Goal: Task Accomplishment & Management: Use online tool/utility

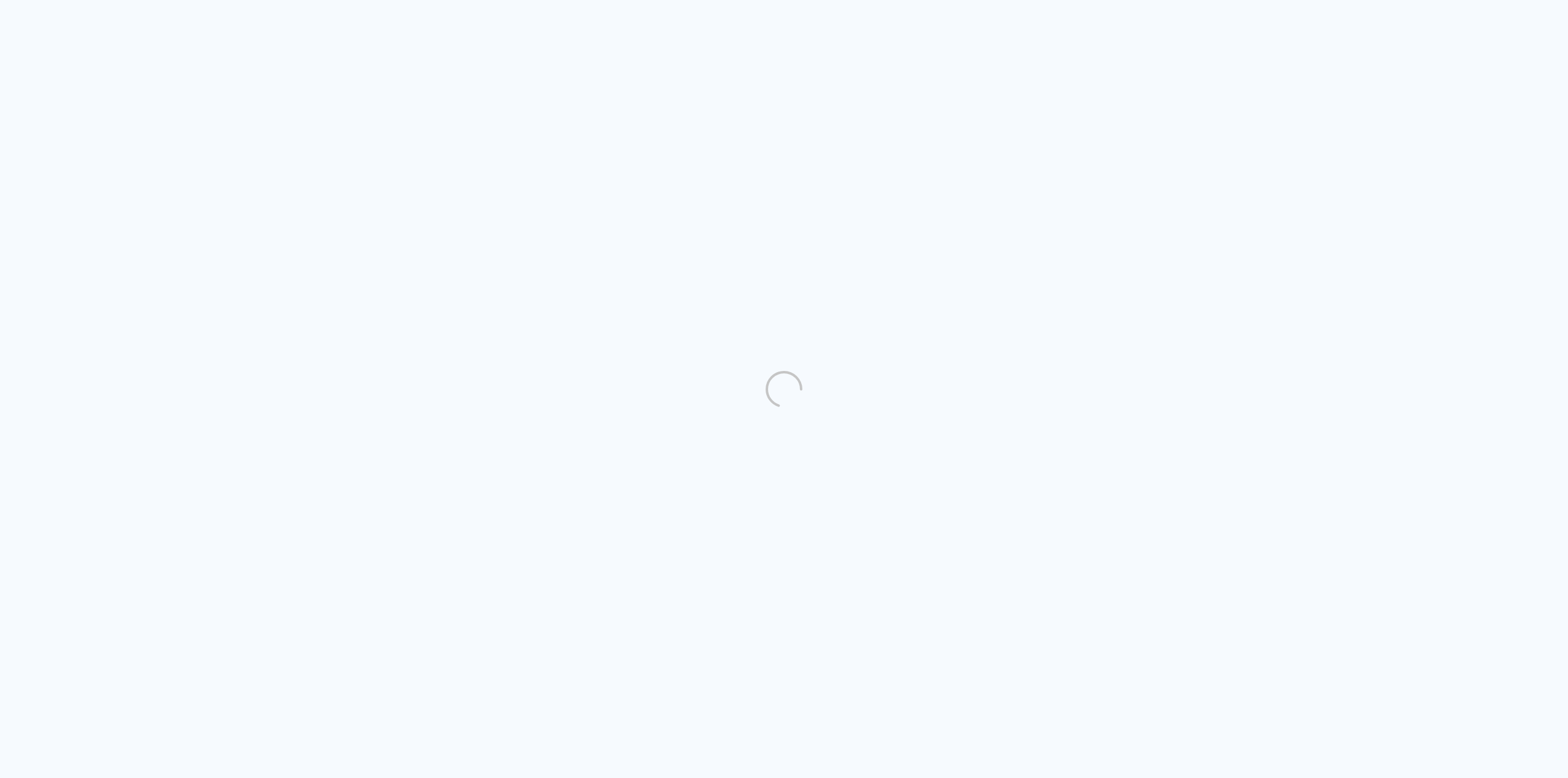
click at [1183, 75] on quentale-directory at bounding box center [784, 389] width 1568 height 778
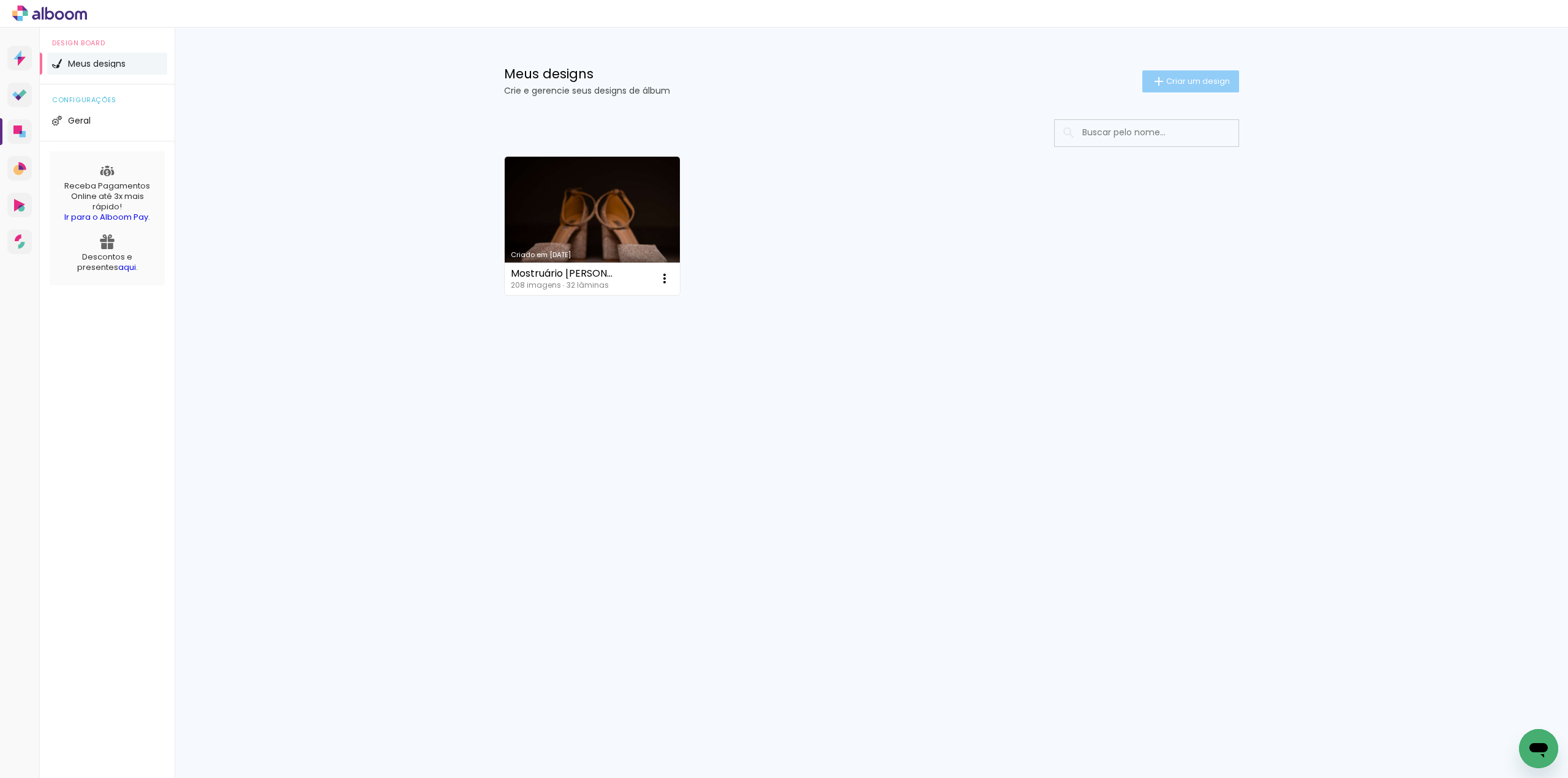
click at [1170, 81] on span "Criar um design" at bounding box center [1198, 81] width 64 height 8
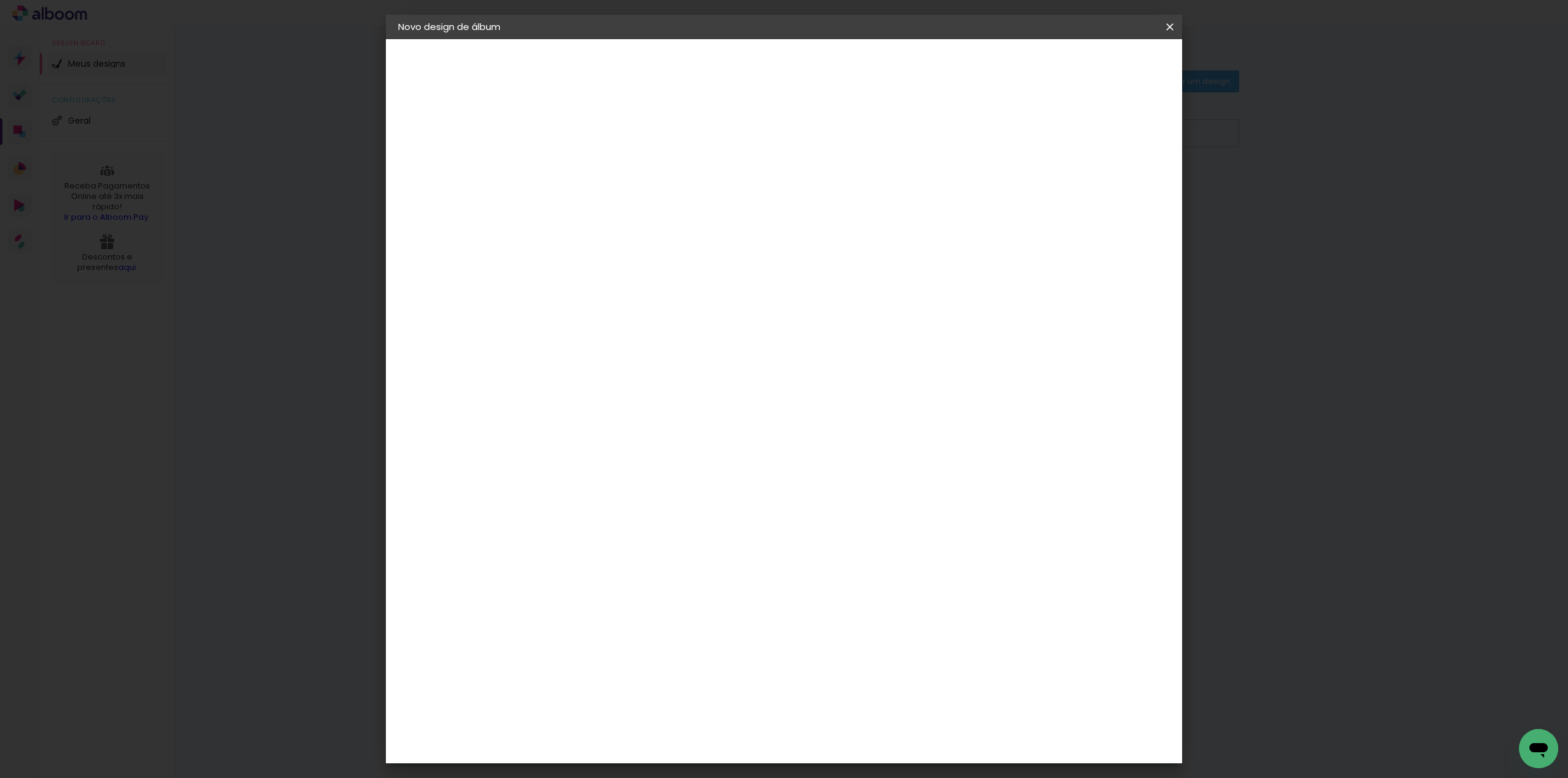
click at [599, 160] on input at bounding box center [599, 164] width 0 height 19
type input "Lorena"
type paper-input "Lorena"
click at [0, 0] on slot "Avançar" at bounding box center [0, 0] width 0 height 0
click at [0, 0] on slot "Tamanho Livre" at bounding box center [0, 0] width 0 height 0
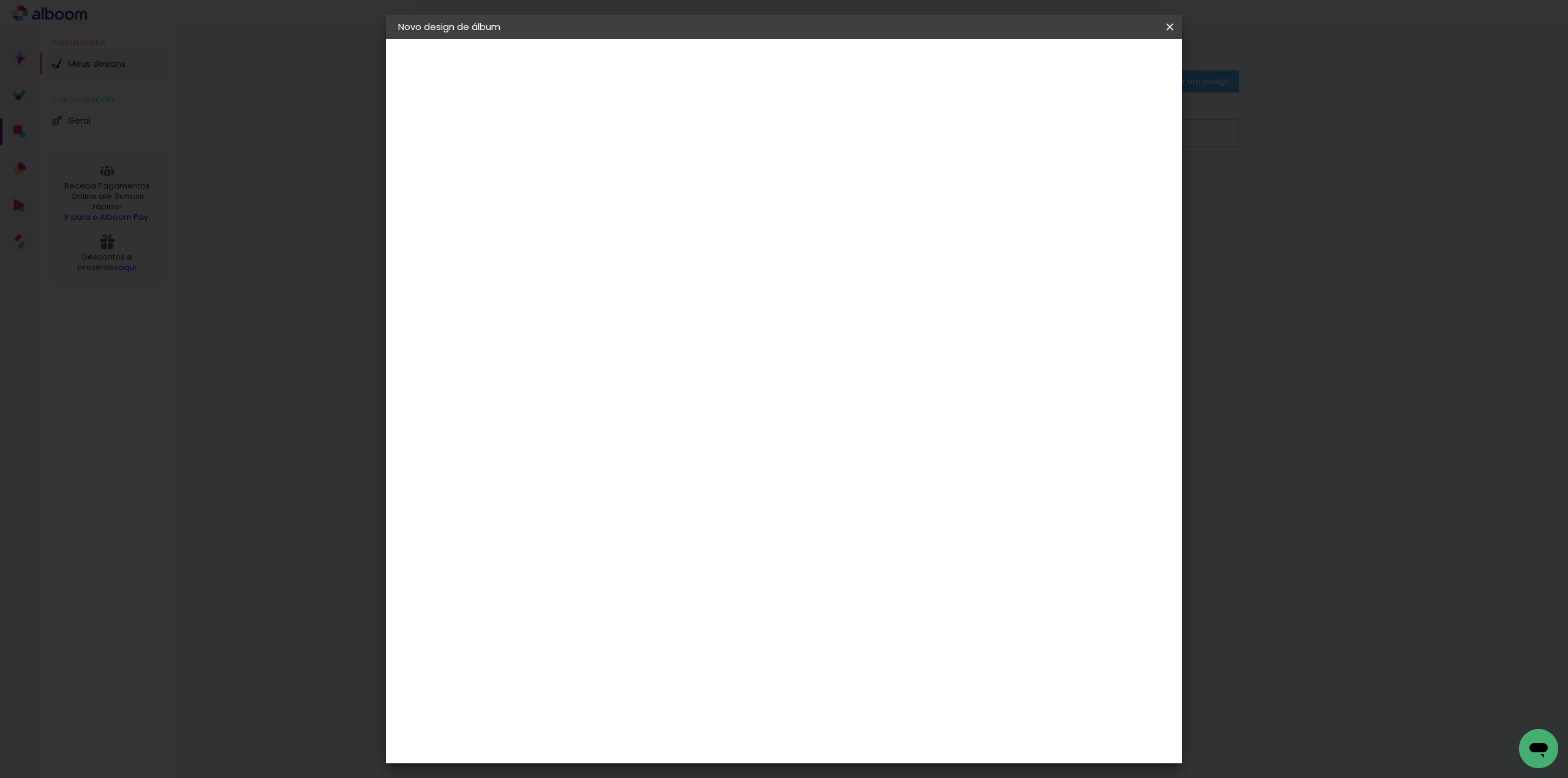
click at [828, 178] on paper-item "Tamanho Livre" at bounding box center [769, 186] width 117 height 27
click at [828, 193] on paper-item "Tamanho Livre" at bounding box center [769, 186] width 117 height 27
click at [0, 0] on slot "Avançar" at bounding box center [0, 0] width 0 height 0
click at [1093, 67] on span "Iniciar design" at bounding box center [1065, 65] width 56 height 8
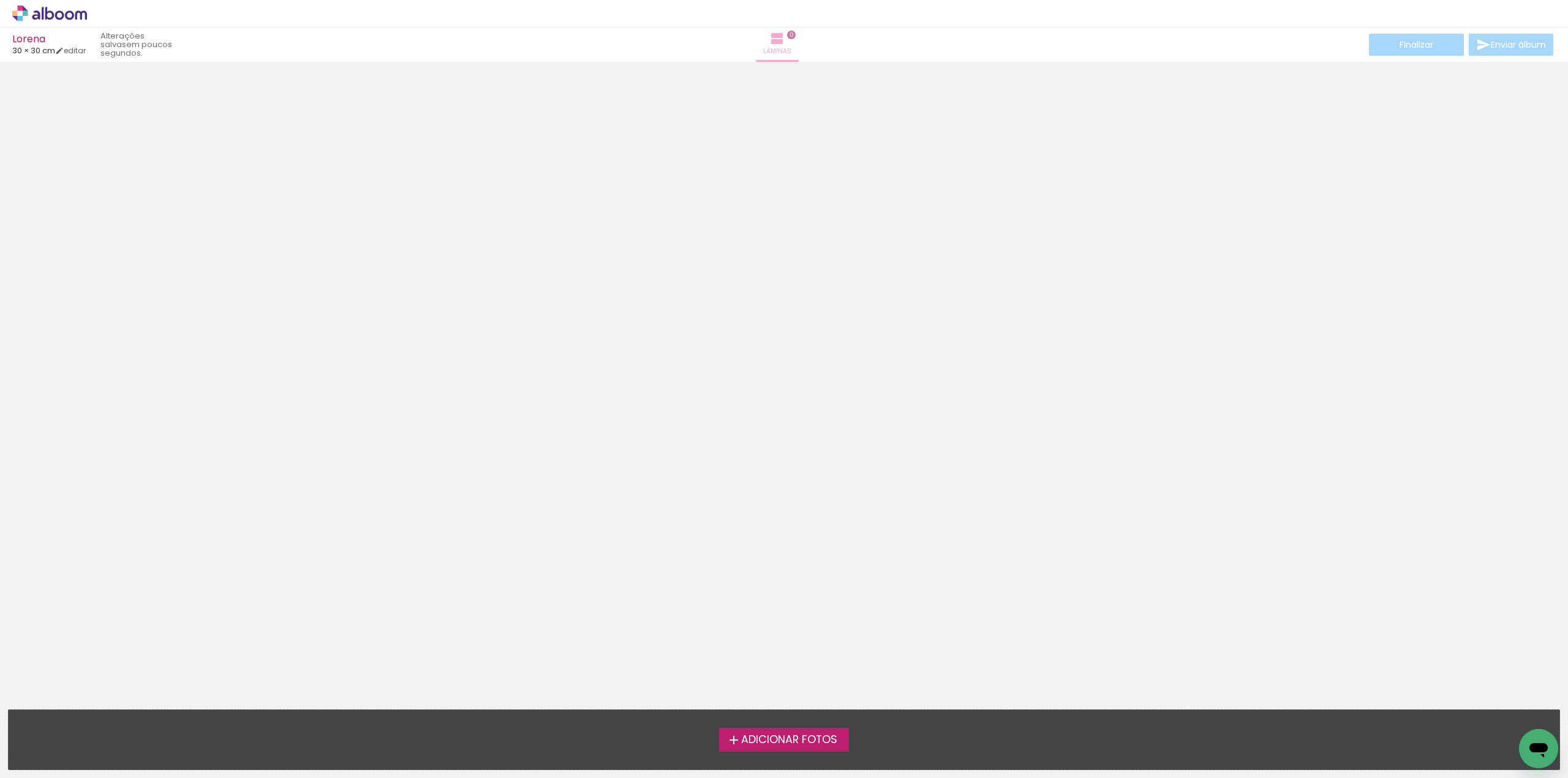
click at [784, 41] on iron-icon at bounding box center [777, 38] width 14 height 14
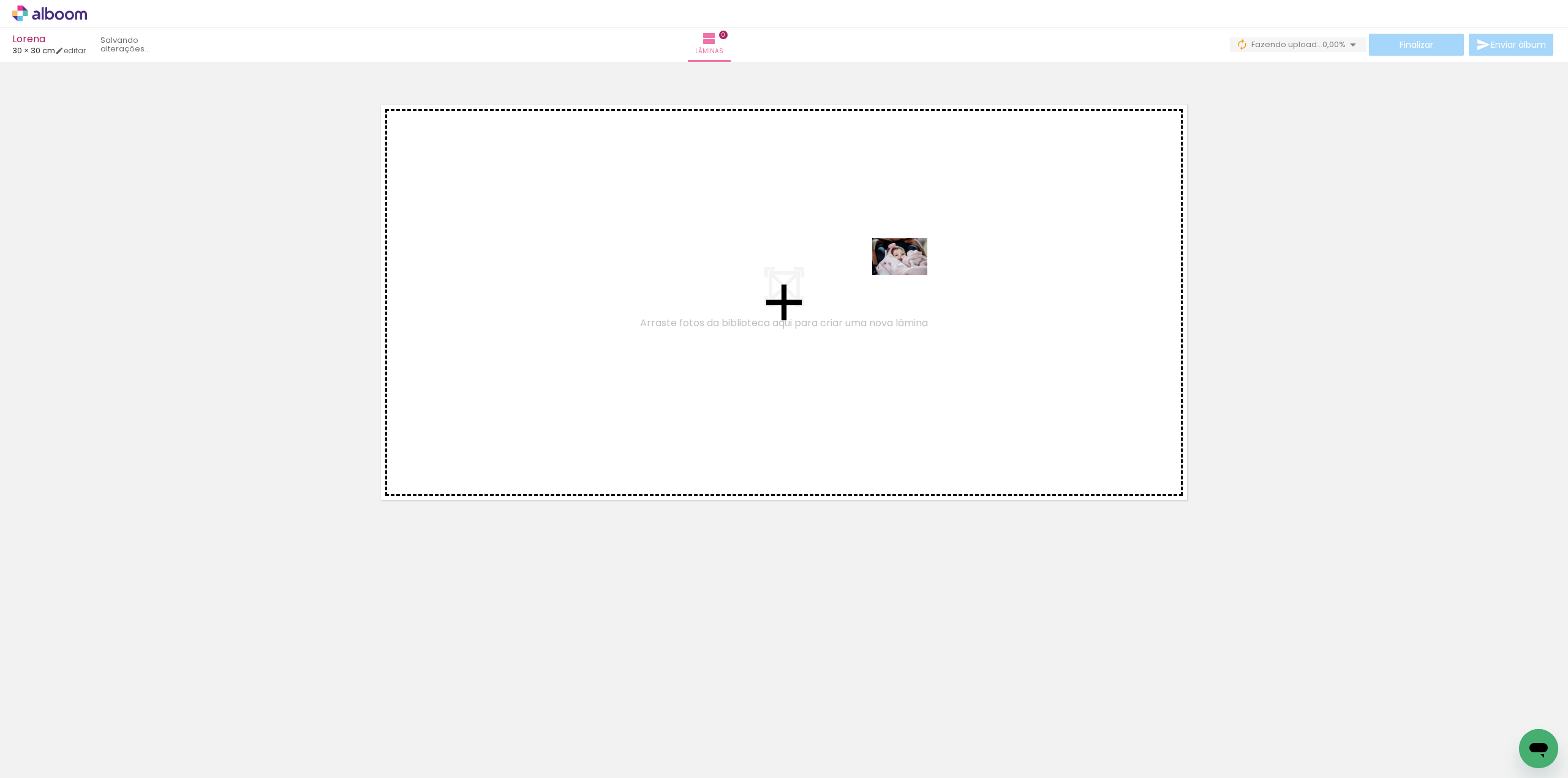
drag, startPoint x: 130, startPoint y: 751, endPoint x: 909, endPoint y: 275, distance: 912.9
click at [909, 275] on quentale-workspace at bounding box center [784, 389] width 1568 height 778
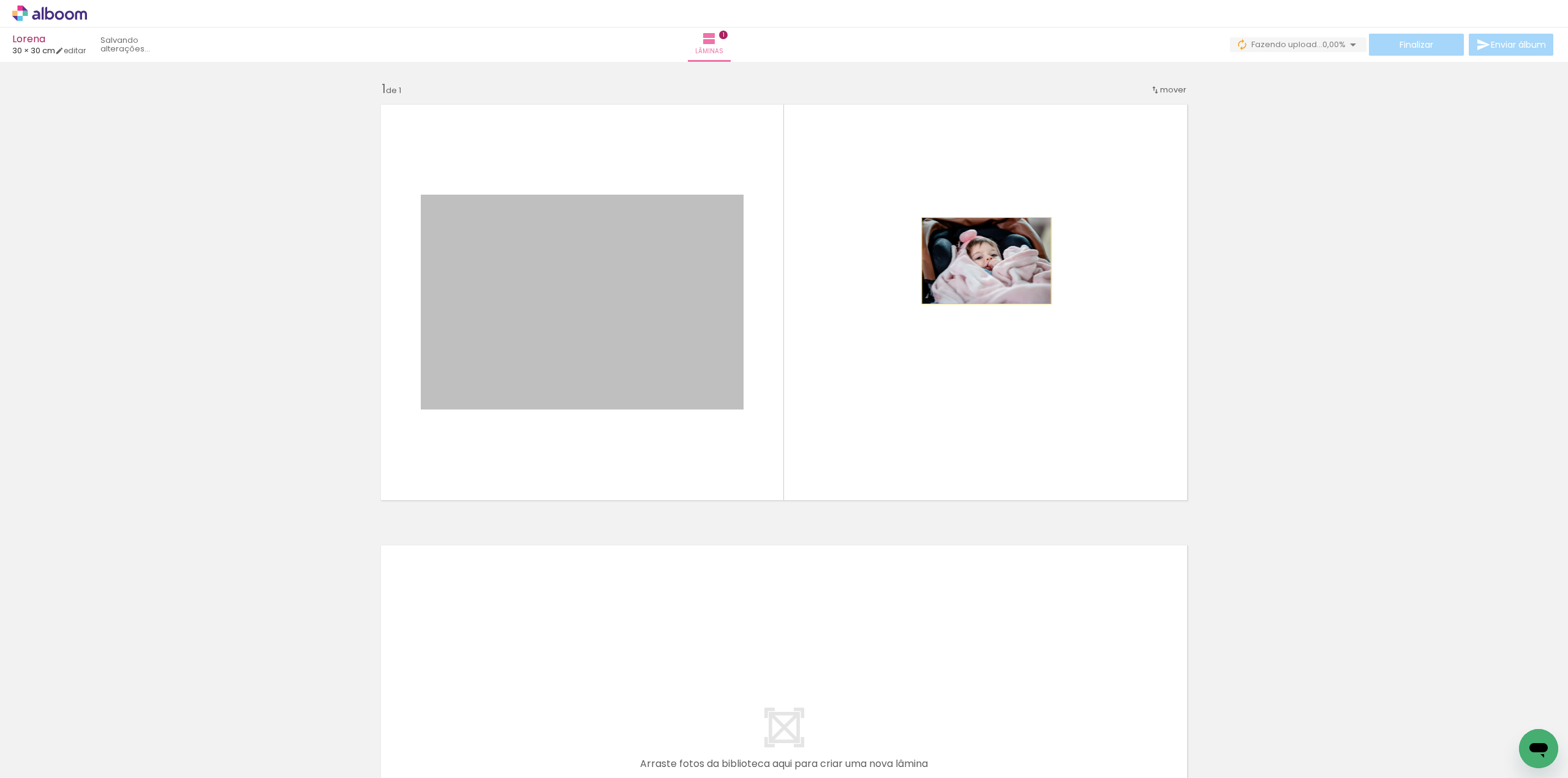
drag, startPoint x: 563, startPoint y: 293, endPoint x: 983, endPoint y: 261, distance: 421.2
click at [983, 261] on quentale-layouter at bounding box center [784, 302] width 821 height 410
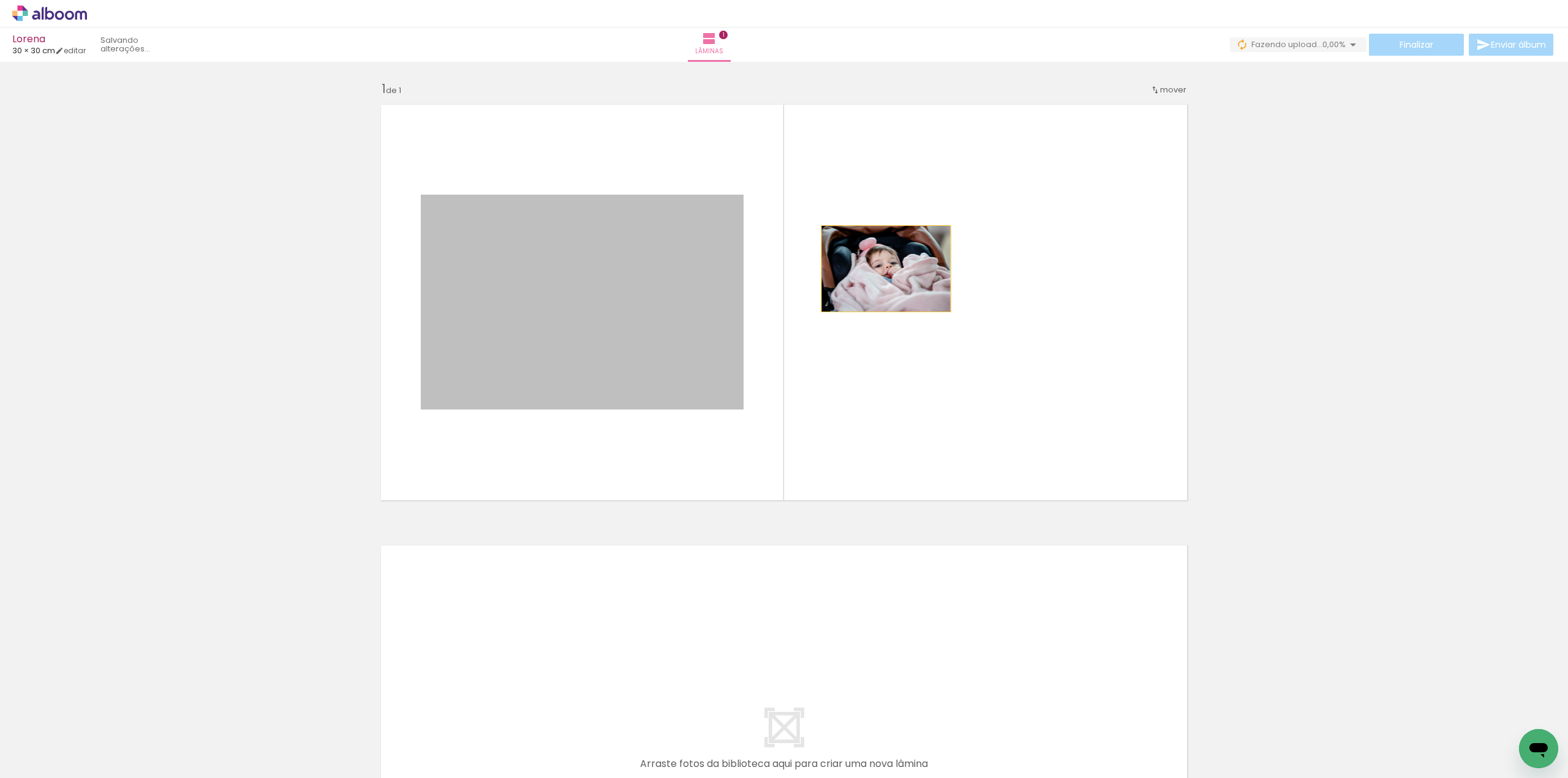
drag, startPoint x: 501, startPoint y: 262, endPoint x: 893, endPoint y: 271, distance: 392.1
click at [893, 271] on quentale-layouter at bounding box center [784, 302] width 821 height 410
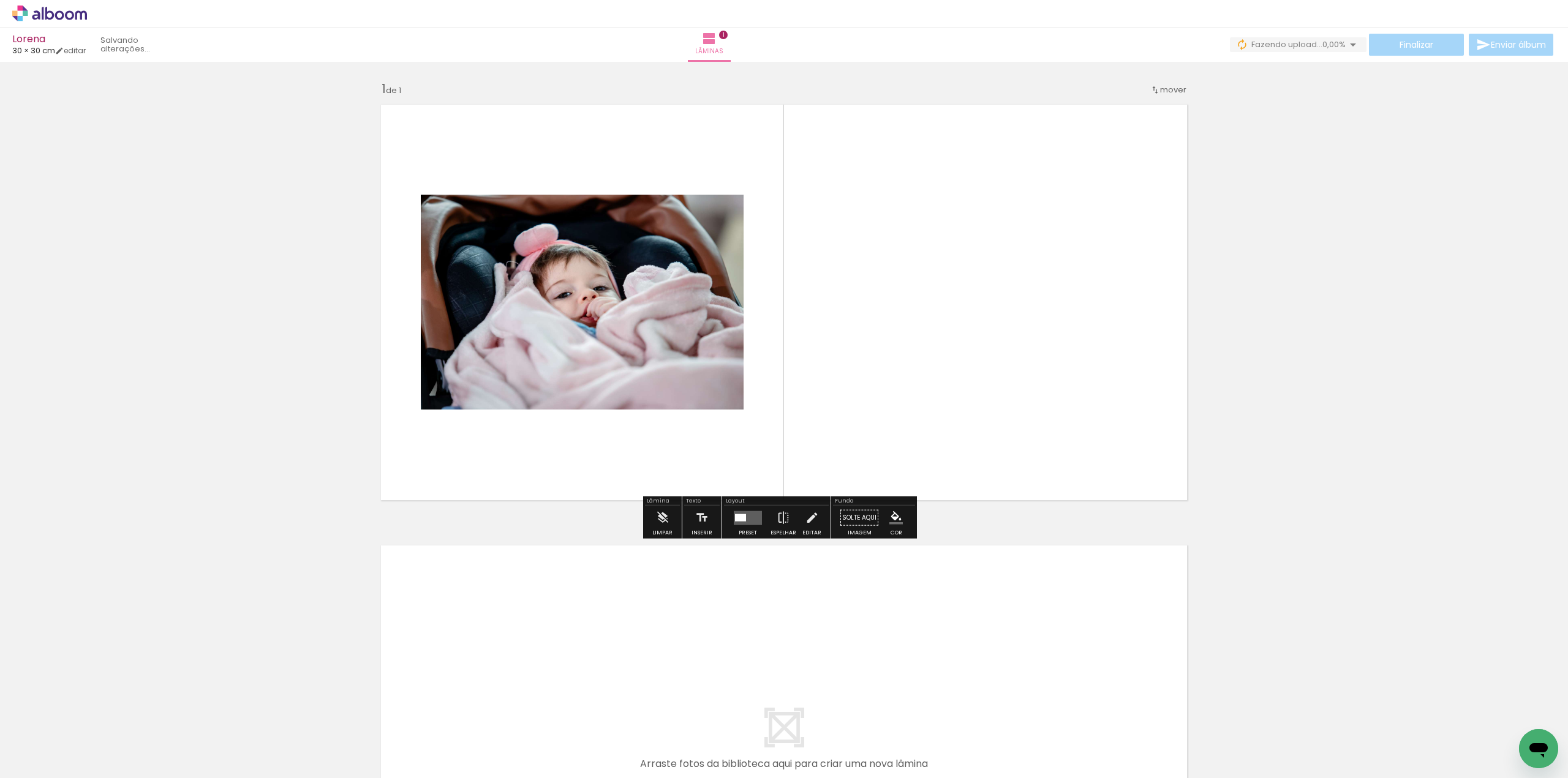
click at [930, 295] on quentale-layouter at bounding box center [784, 302] width 821 height 410
click at [853, 515] on paper-button "Solte aqui Imagem" at bounding box center [860, 521] width 44 height 31
click at [1174, 89] on span "mover" at bounding box center [1173, 90] width 26 height 12
click at [1143, 90] on span "Posição atual:" at bounding box center [1127, 88] width 56 height 20
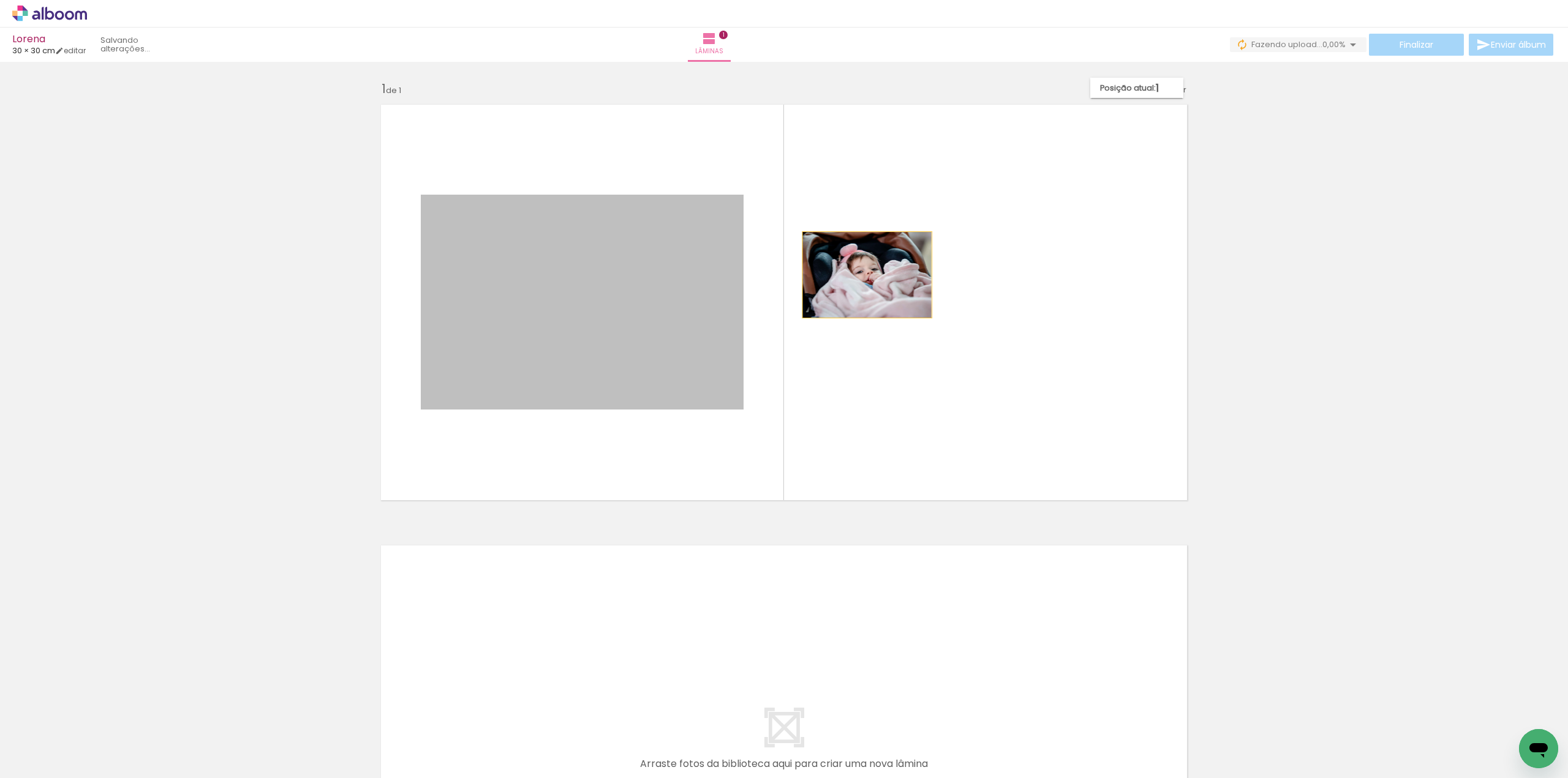
drag, startPoint x: 678, startPoint y: 268, endPoint x: 862, endPoint y: 275, distance: 184.1
click at [862, 275] on quentale-layouter at bounding box center [784, 302] width 821 height 410
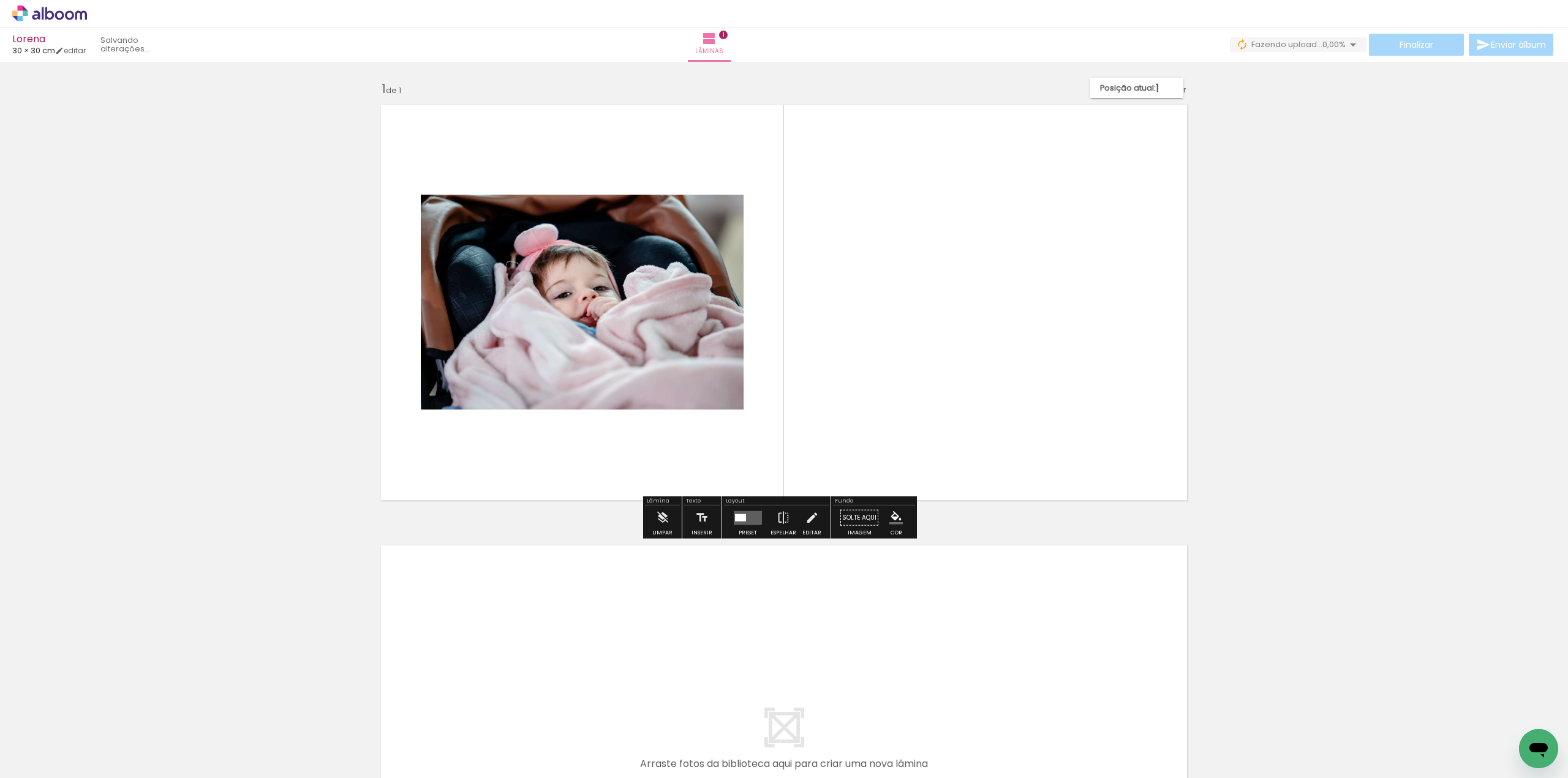
click at [560, 349] on quentale-photo at bounding box center [581, 302] width 322 height 215
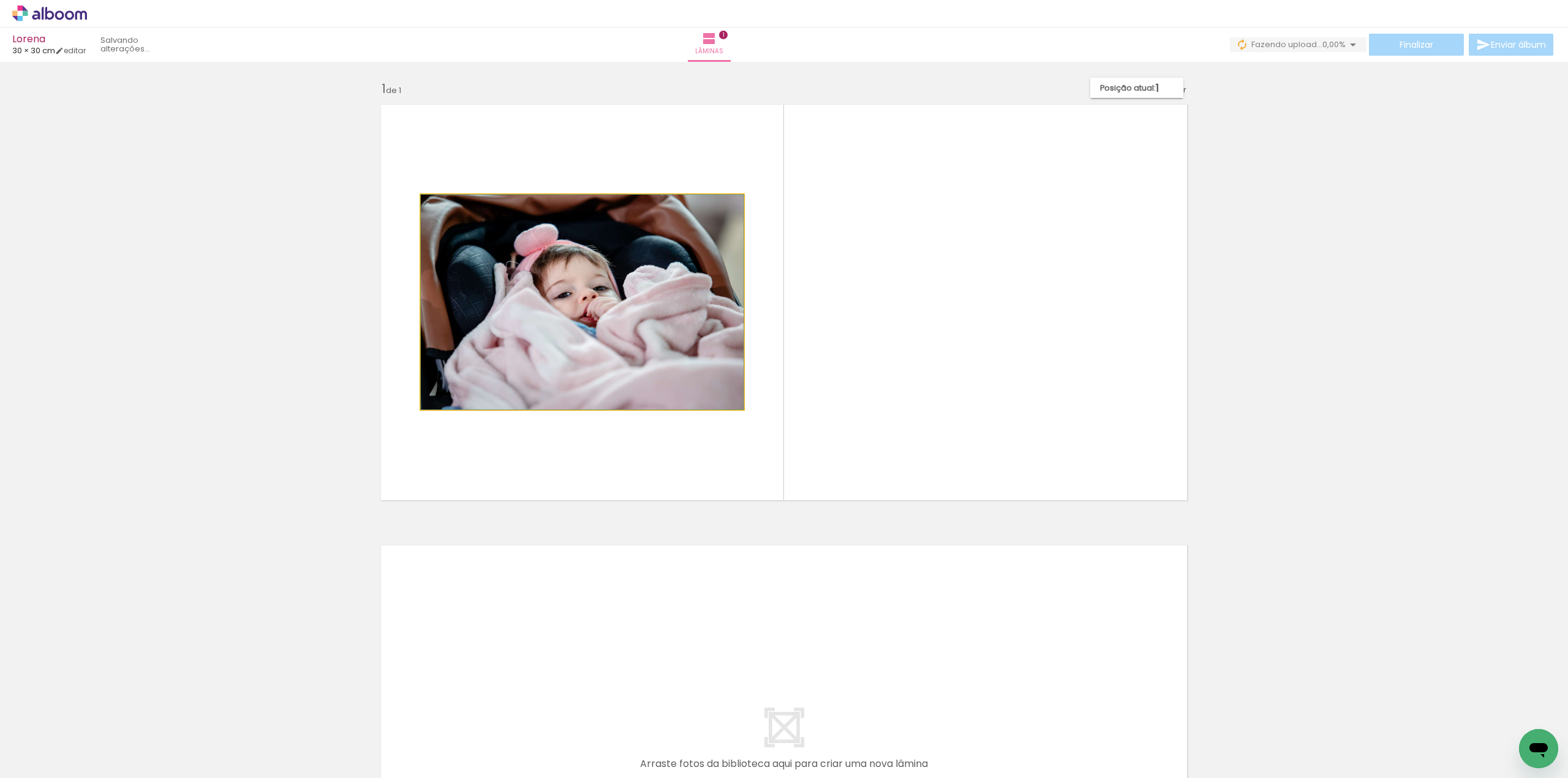
click at [560, 349] on quentale-photo at bounding box center [581, 302] width 322 height 215
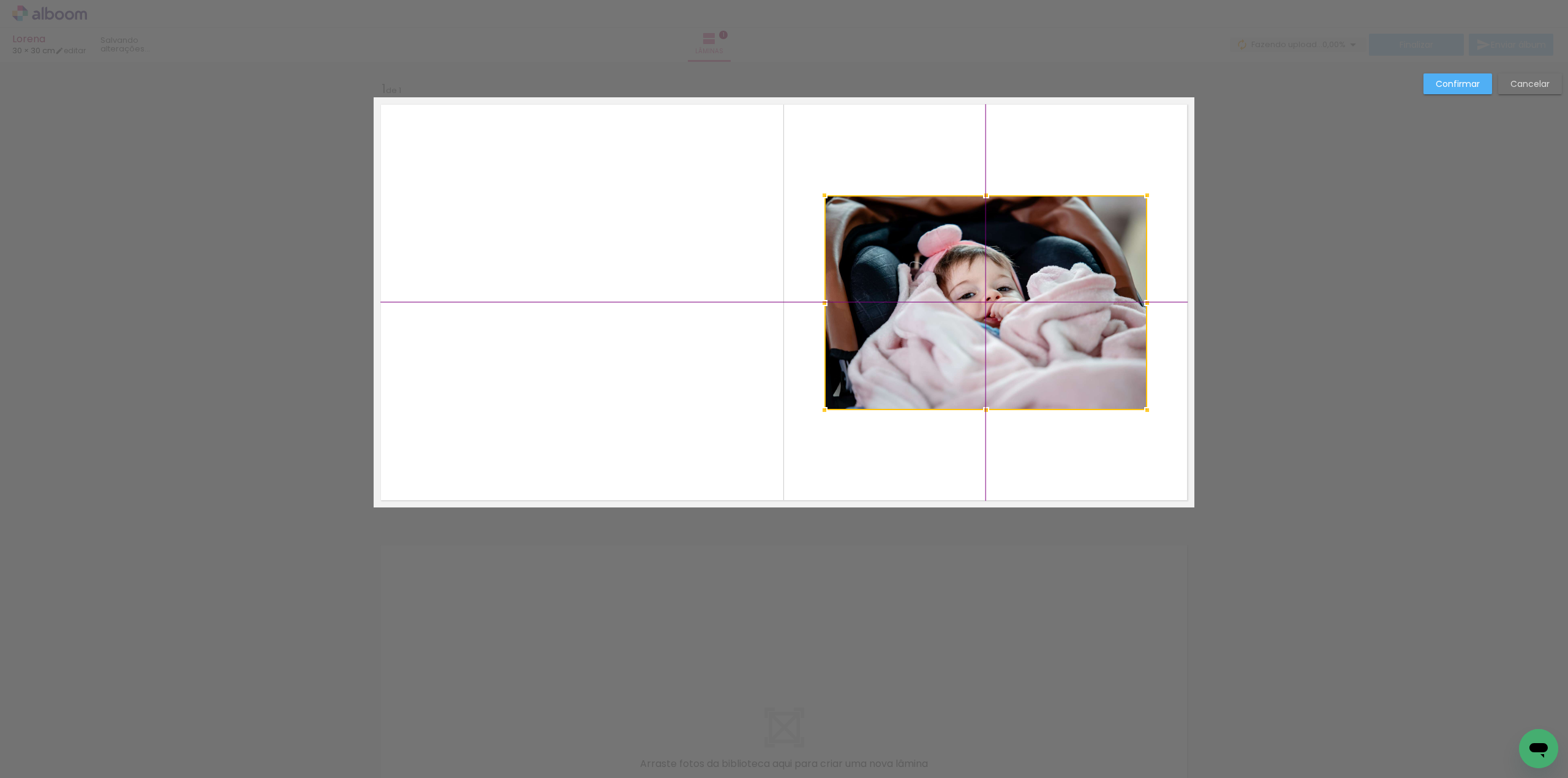
drag, startPoint x: 562, startPoint y: 326, endPoint x: 952, endPoint y: 319, distance: 390.1
click at [952, 319] on div at bounding box center [985, 302] width 322 height 215
click at [1268, 222] on div "Confirmar Cancelar" at bounding box center [784, 518] width 1568 height 911
click at [1248, 231] on div "Confirmar Cancelar" at bounding box center [784, 518] width 1568 height 911
click at [0, 0] on slot "Confirmar" at bounding box center [0, 0] width 0 height 0
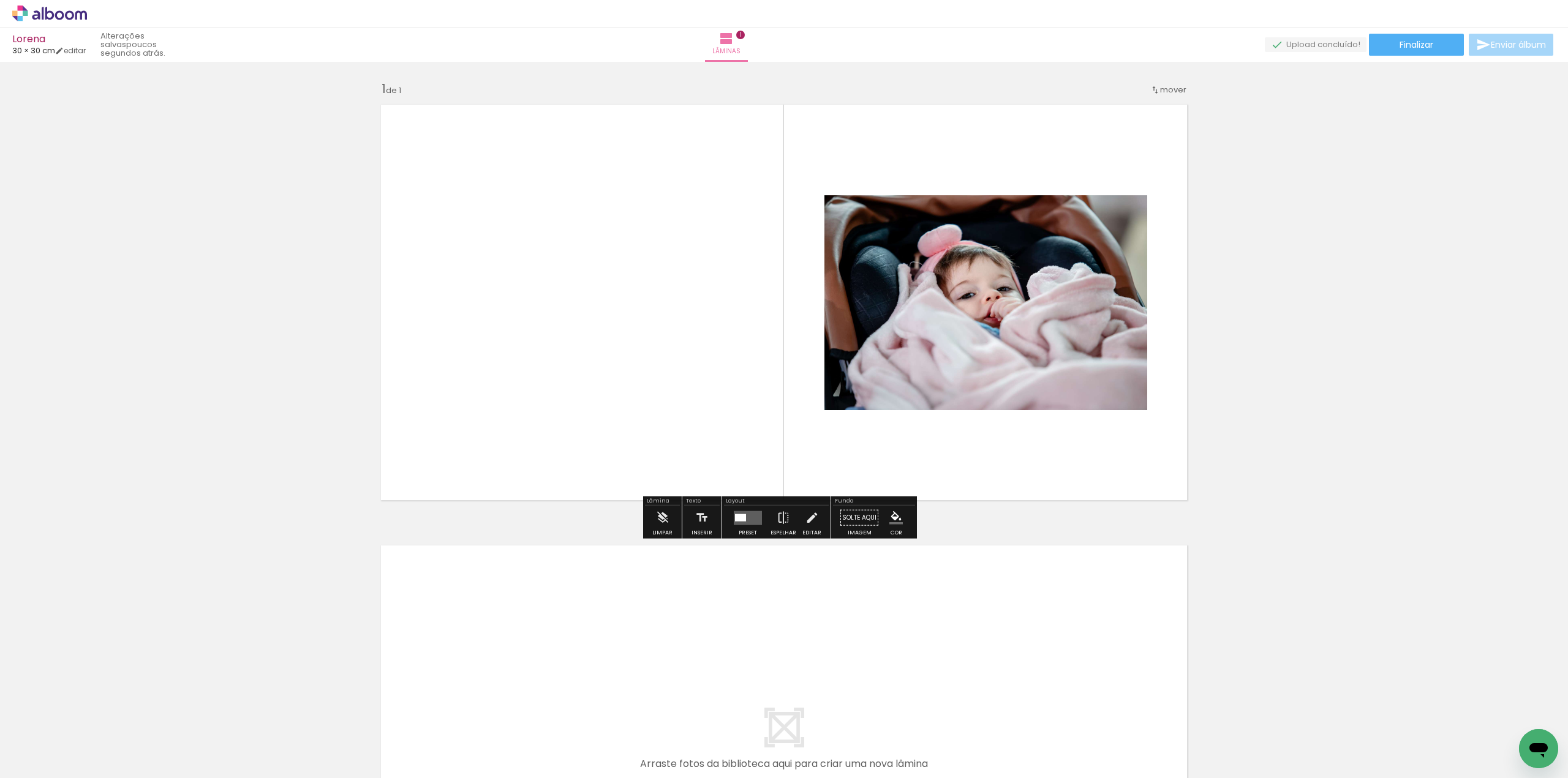
click at [491, 210] on quentale-layouter at bounding box center [784, 302] width 821 height 410
click at [515, 201] on quentale-layouter at bounding box center [784, 302] width 821 height 410
click at [858, 516] on paper-button "Solte aqui Imagem" at bounding box center [860, 521] width 44 height 31
click at [810, 517] on iron-icon at bounding box center [813, 518] width 14 height 24
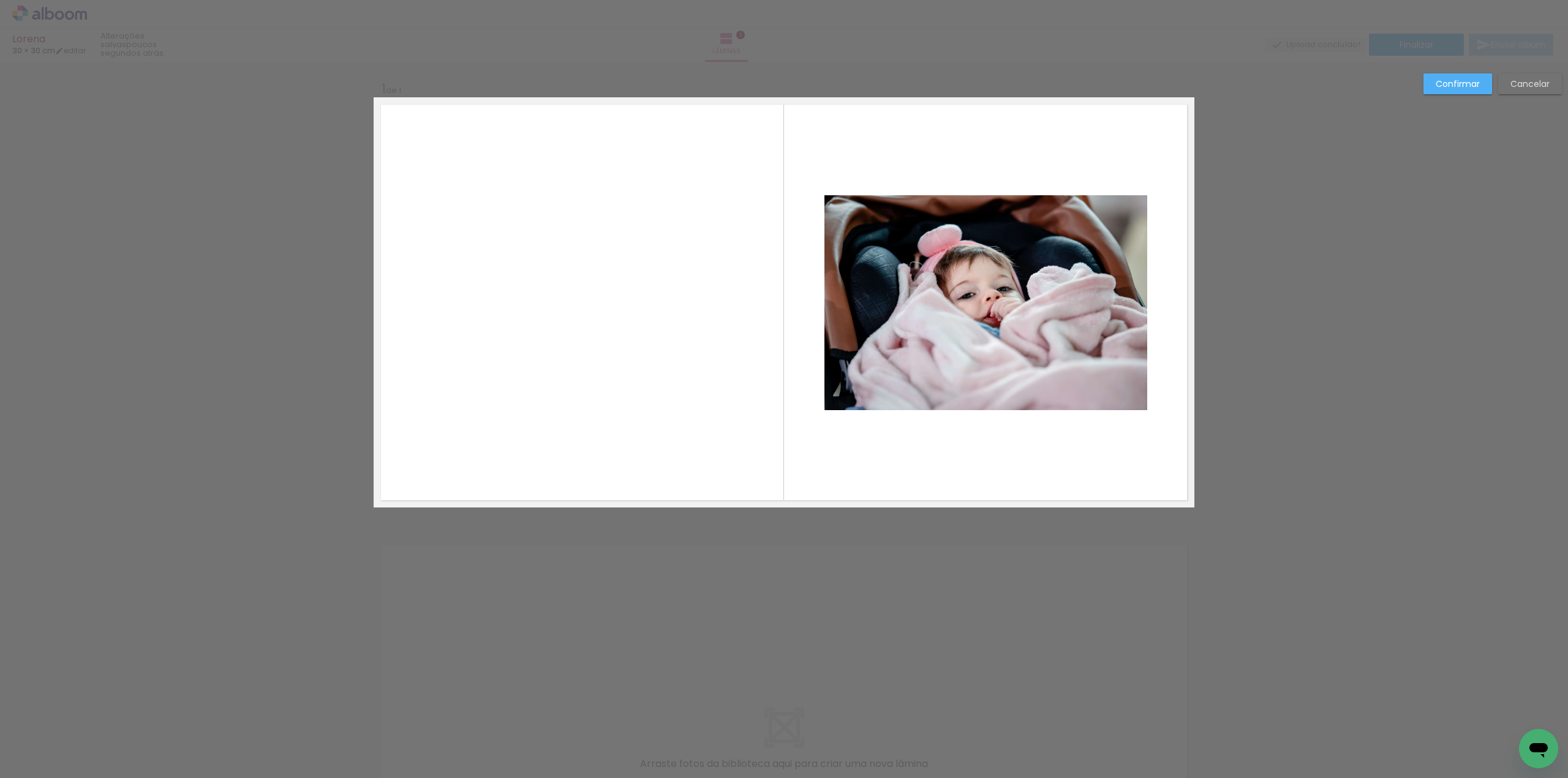
click at [567, 193] on quentale-layouter at bounding box center [784, 302] width 821 height 410
click at [0, 0] on slot "Confirmar" at bounding box center [0, 0] width 0 height 0
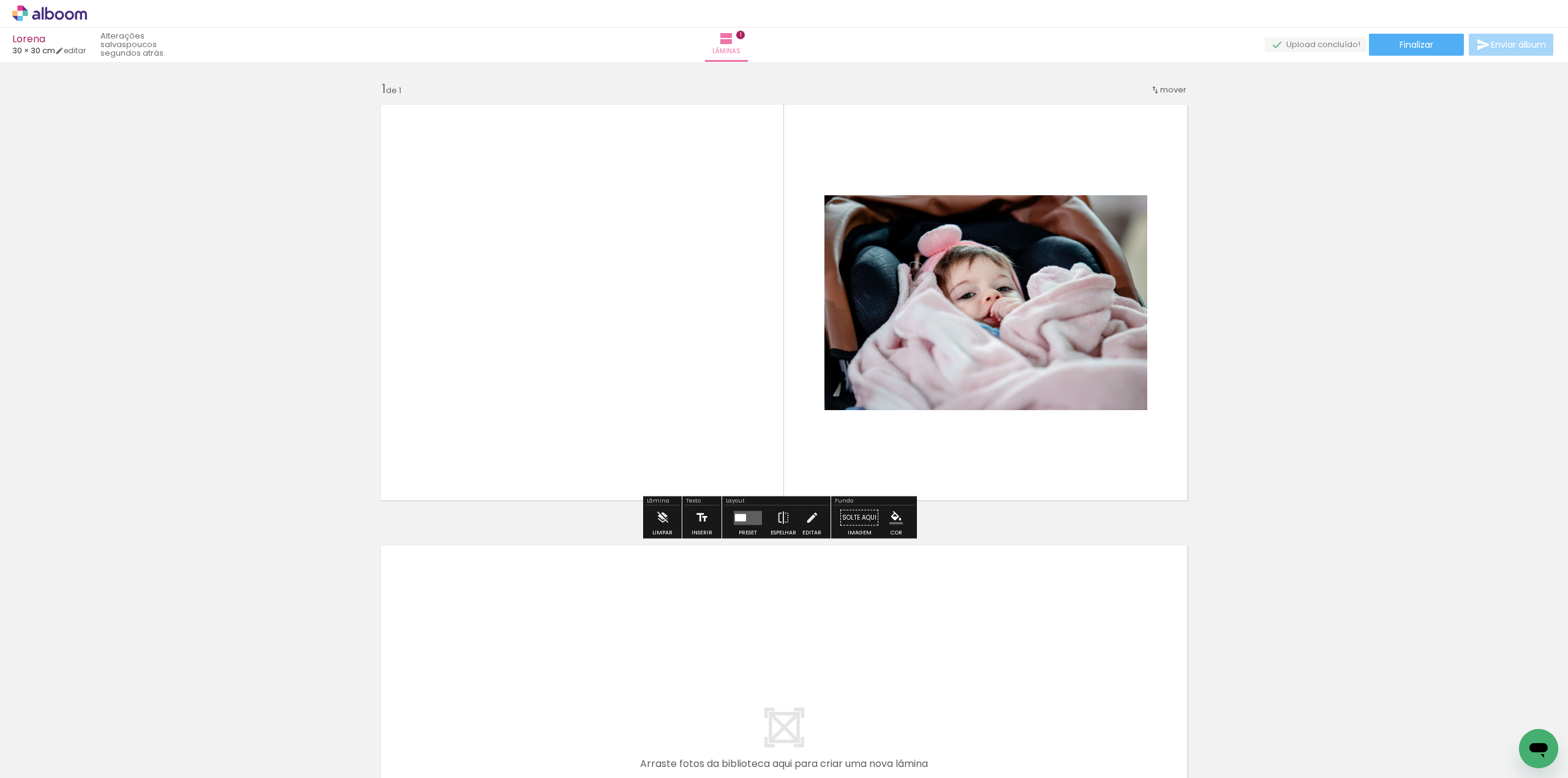
click at [704, 516] on iron-icon at bounding box center [702, 518] width 14 height 24
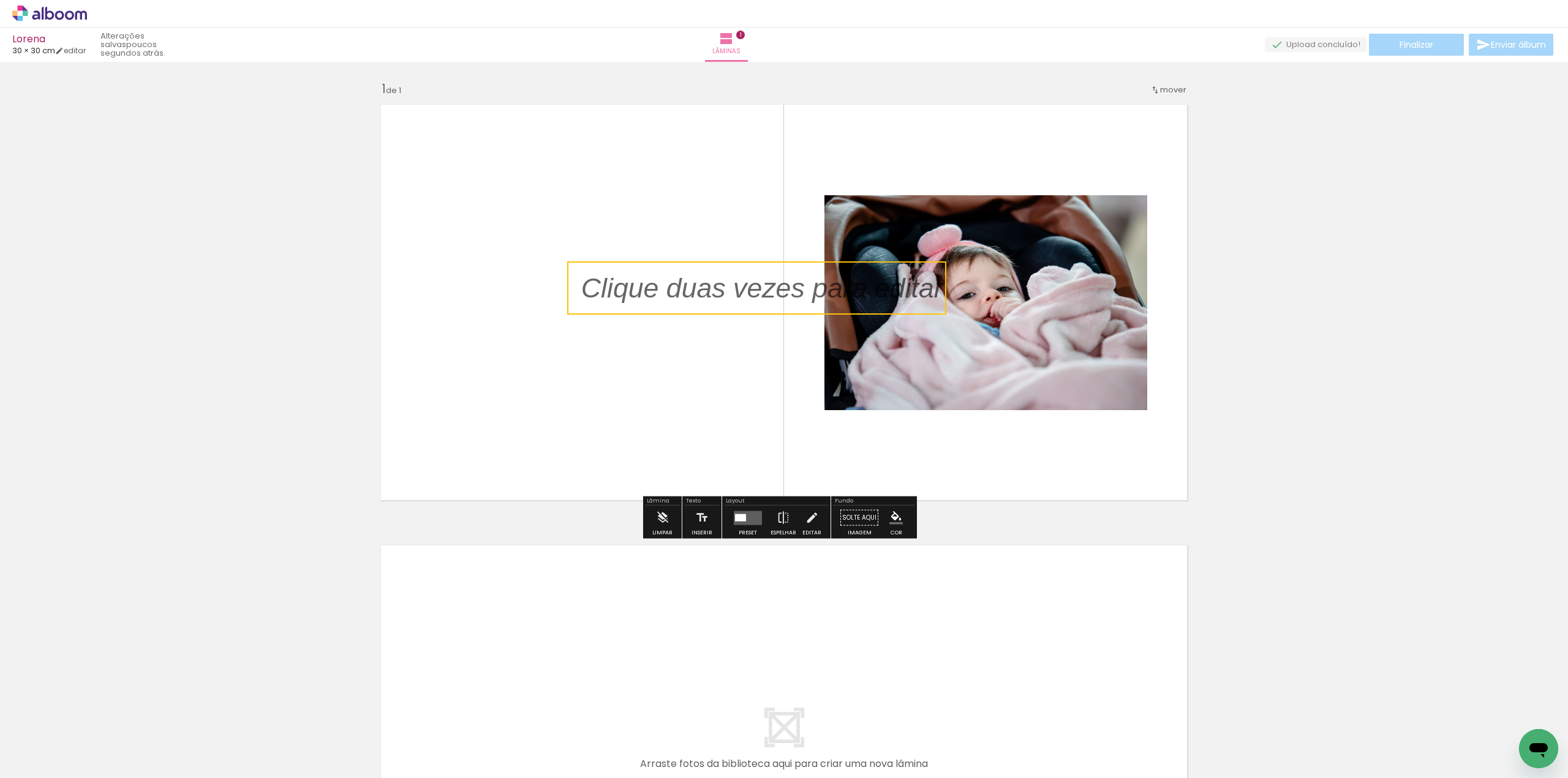
click at [722, 286] on quentale-selection at bounding box center [756, 288] width 379 height 53
type input "Sans Serif"
click at [722, 286] on p at bounding box center [771, 288] width 380 height 39
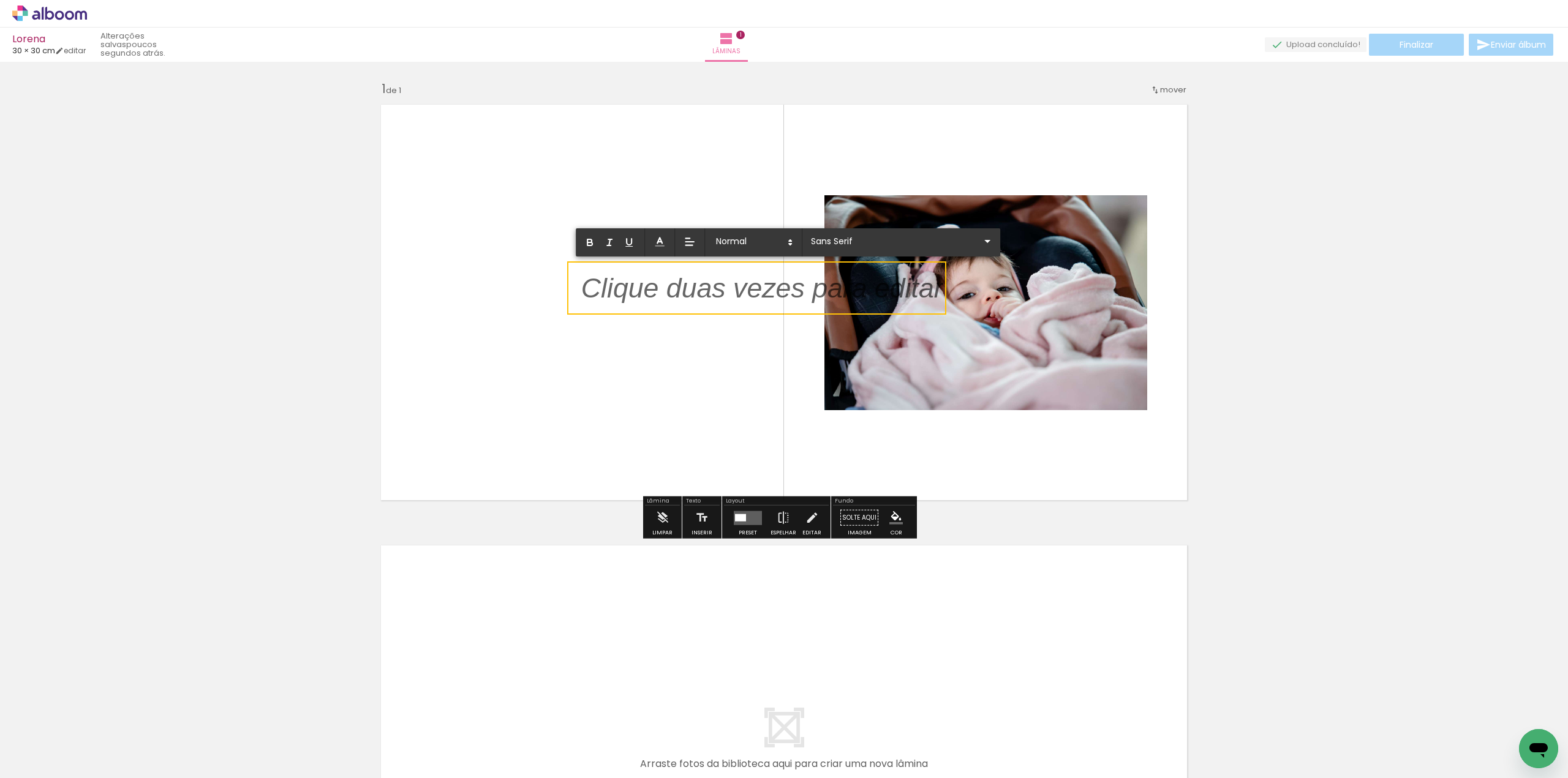
click at [722, 286] on p at bounding box center [762, 295] width 362 height 39
click at [702, 291] on p at bounding box center [762, 295] width 362 height 39
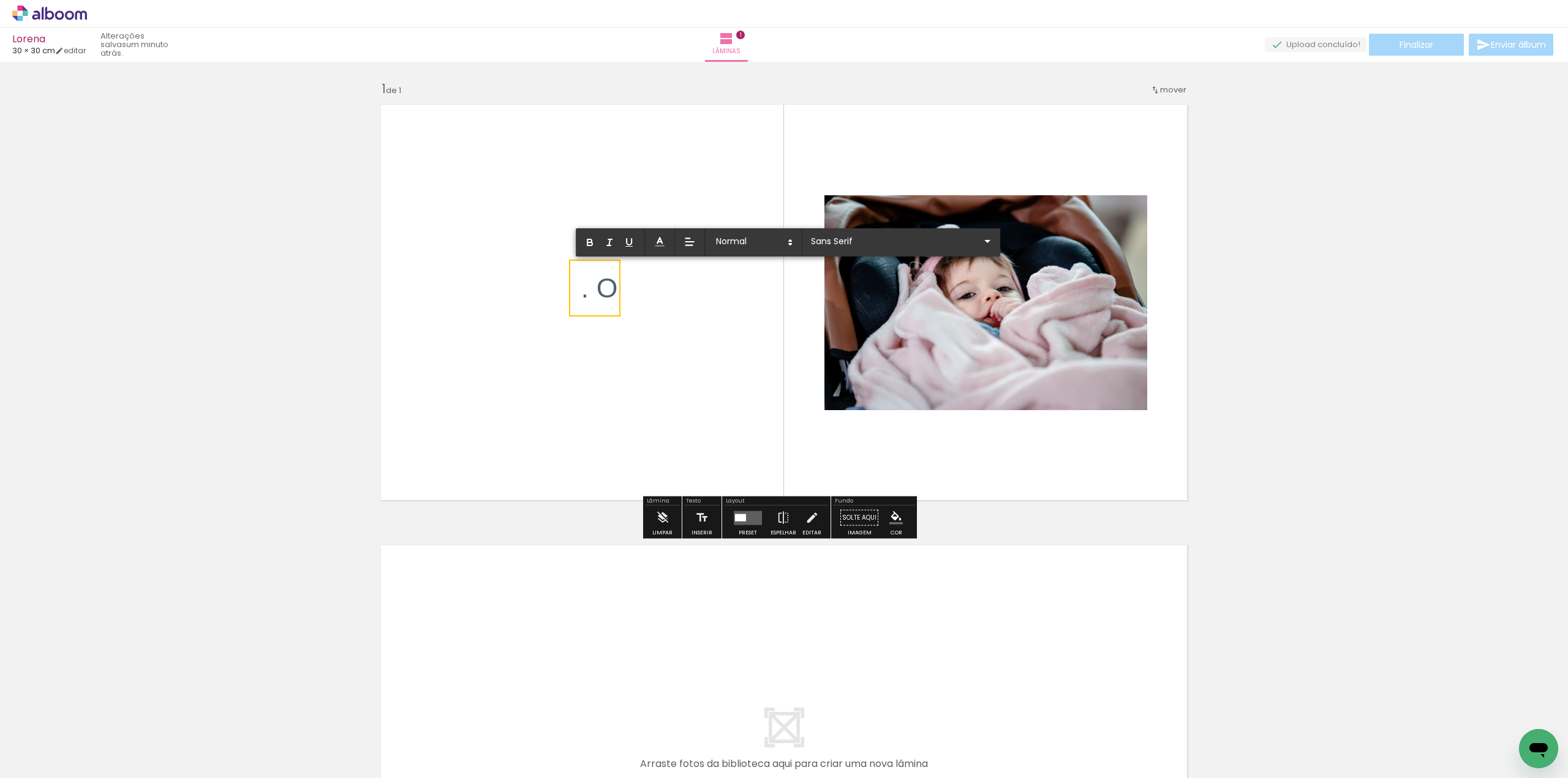
click at [599, 278] on span ". O" at bounding box center [599, 288] width 37 height 30
click at [587, 290] on span ". O" at bounding box center [599, 288] width 37 height 30
drag, startPoint x: 578, startPoint y: 292, endPoint x: 626, endPoint y: 289, distance: 48.1
click at [626, 289] on album-spread "1 de 1" at bounding box center [784, 302] width 821 height 410
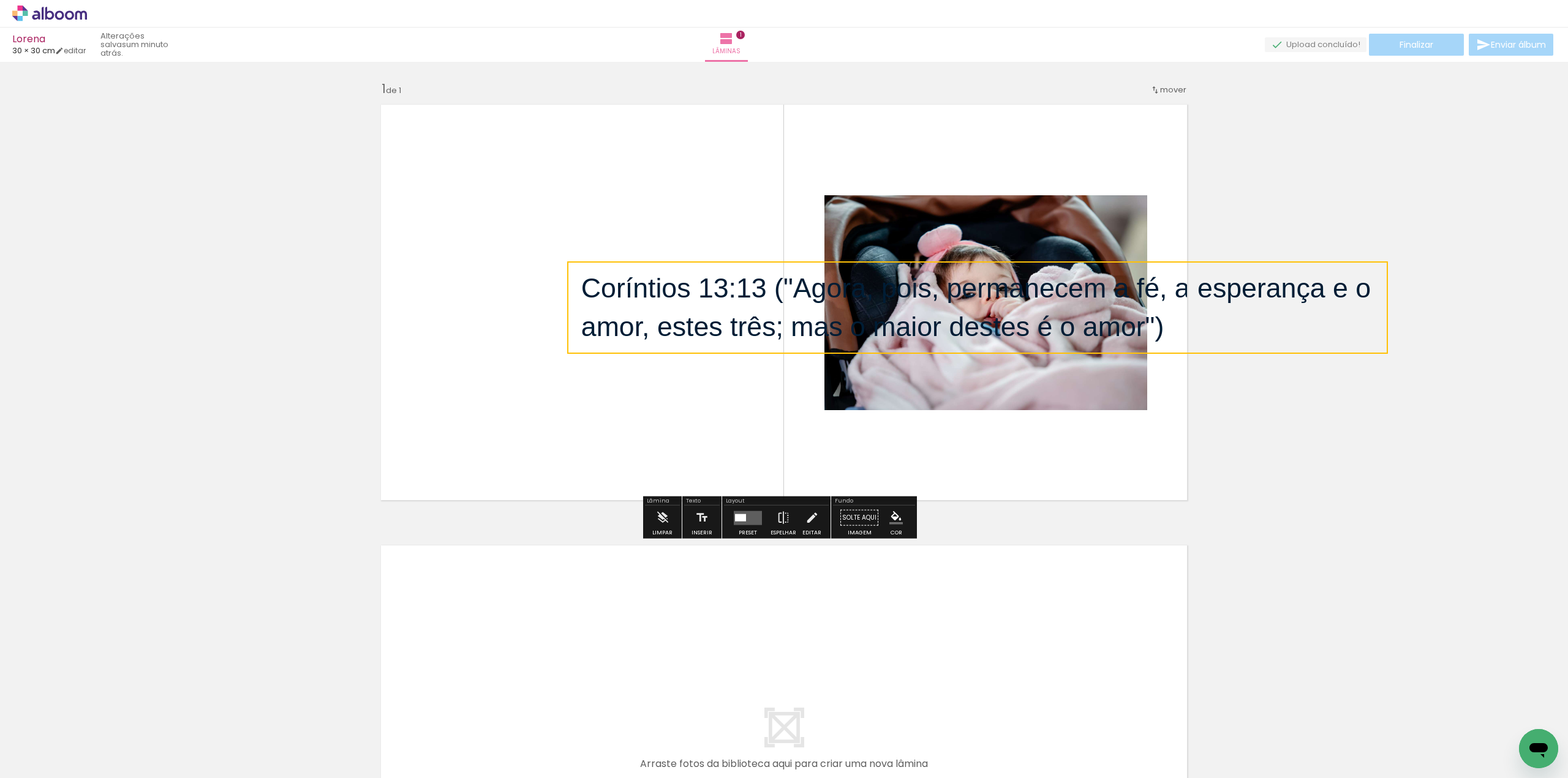
click at [1391, 187] on div "Inserir lâmina 1 de 1" at bounding box center [784, 507] width 1568 height 882
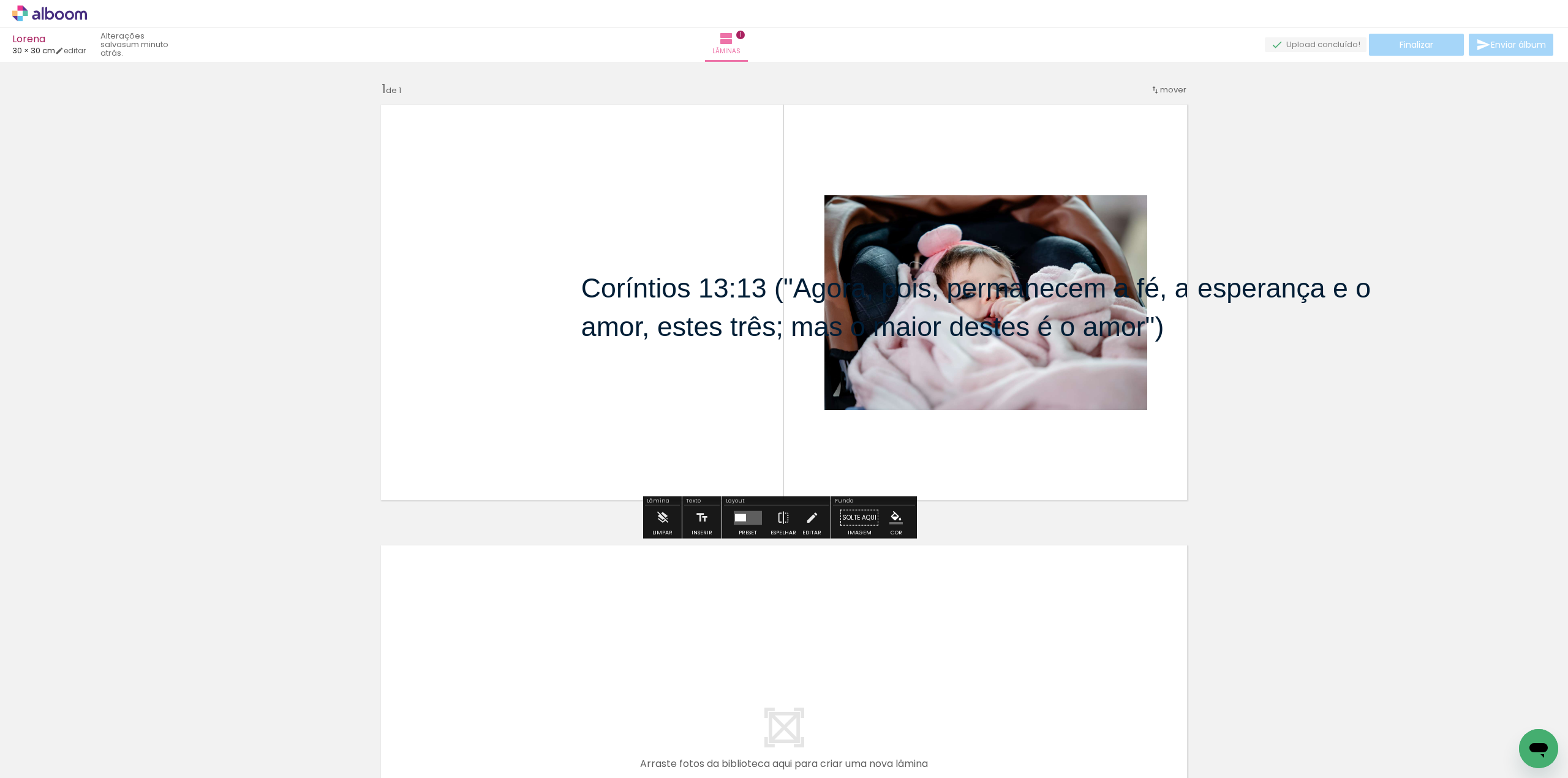
drag, startPoint x: 801, startPoint y: 325, endPoint x: 720, endPoint y: 307, distance: 83.0
click at [720, 307] on p "Coríntios 13:13 ("Agora, pois, permanecem a fé, a esperança e o amor, estes trê…" at bounding box center [983, 307] width 802 height 78
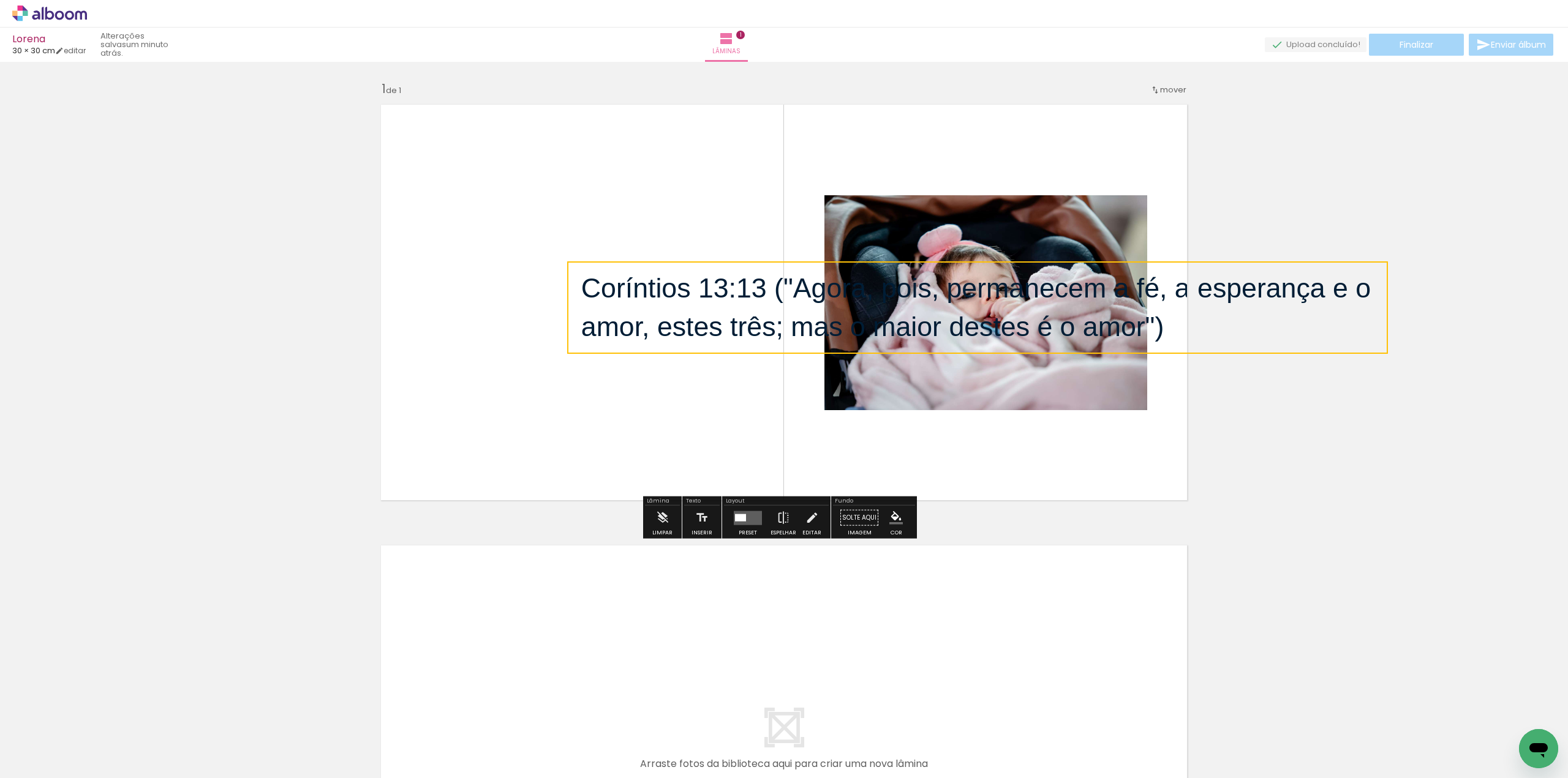
click at [615, 177] on quentale-layouter at bounding box center [784, 302] width 821 height 410
click at [626, 281] on span "Coríntios 13:13 ("Agora, pois, permanecem a fé, a esperança e o amor, estes trê…" at bounding box center [980, 307] width 797 height 68
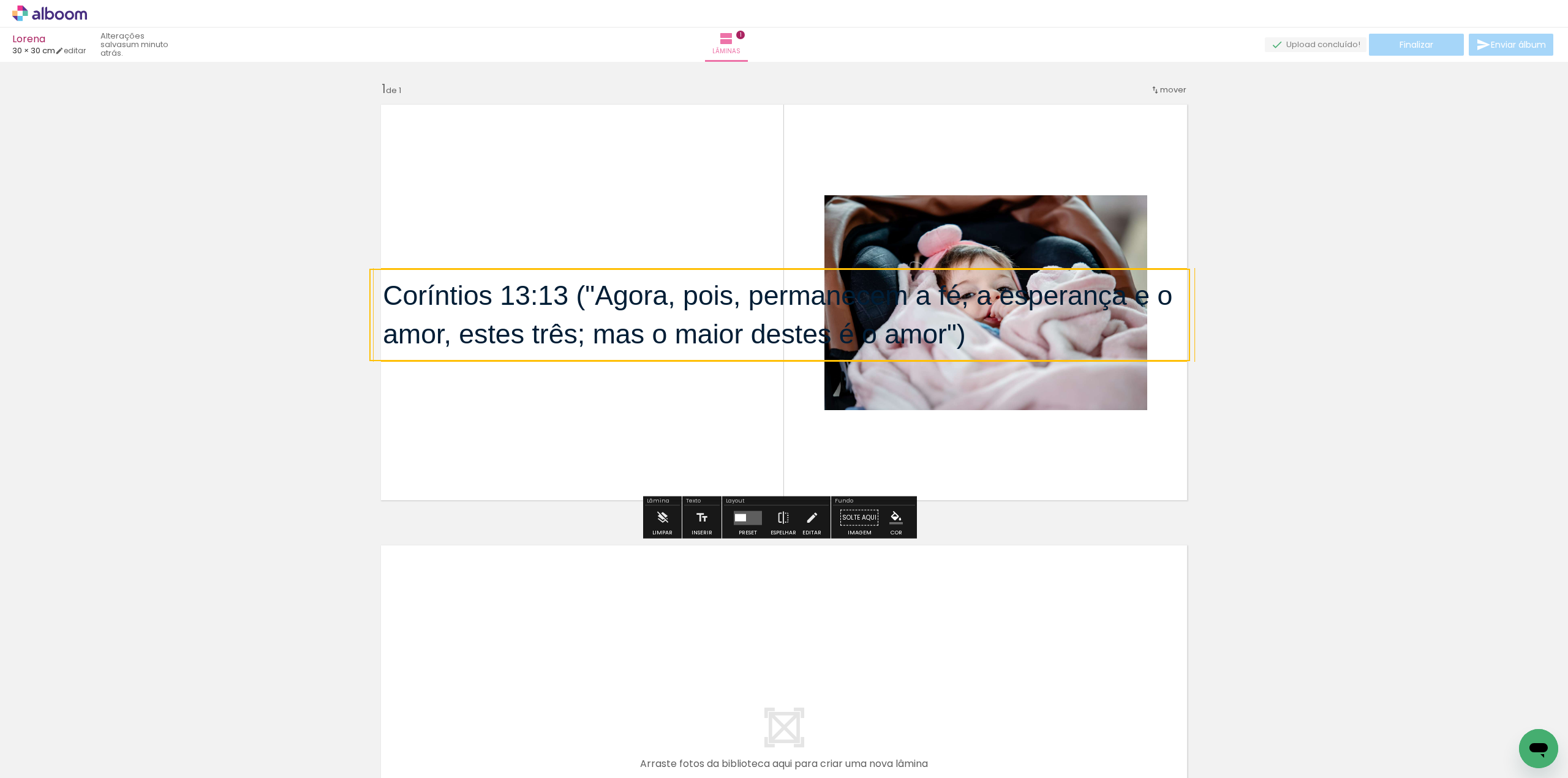
drag, startPoint x: 567, startPoint y: 263, endPoint x: 666, endPoint y: 270, distance: 99.2
click at [666, 270] on quentale-selection at bounding box center [780, 315] width 821 height 93
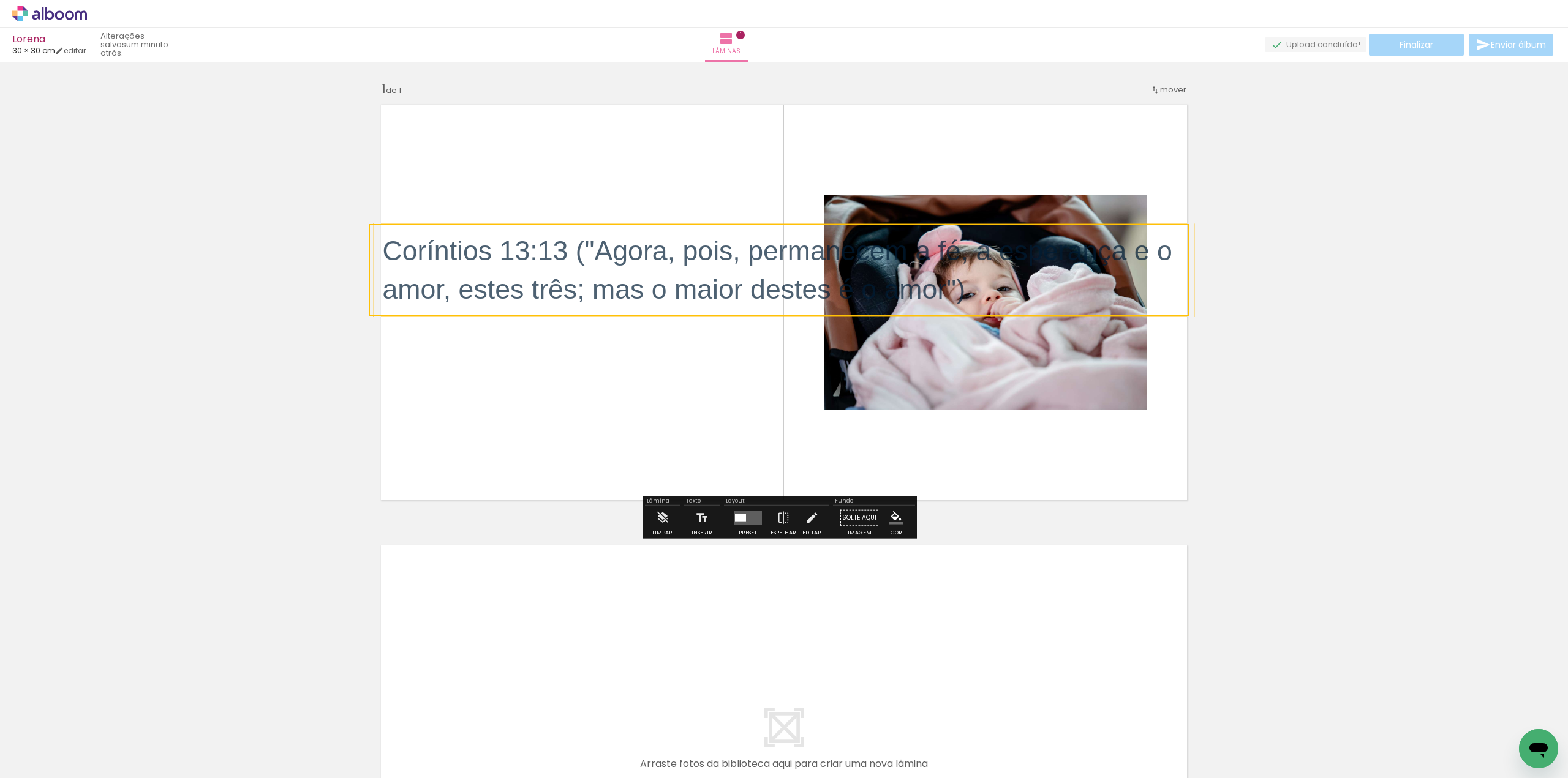
drag, startPoint x: 1185, startPoint y: 357, endPoint x: 1066, endPoint y: 313, distance: 126.9
click at [1070, 313] on quentale-selection at bounding box center [779, 271] width 821 height 93
click at [677, 251] on quentale-selection at bounding box center [779, 271] width 821 height 93
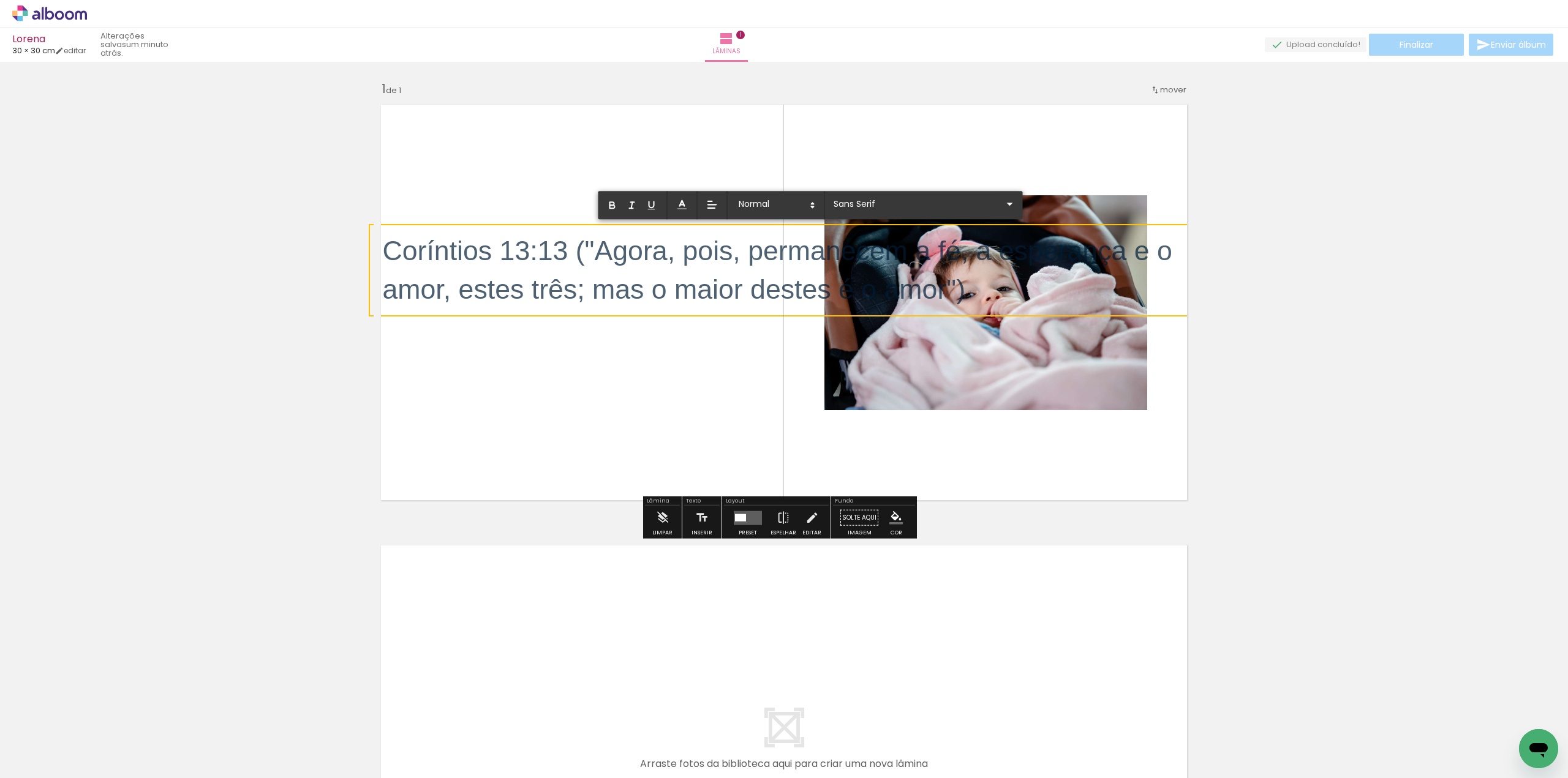
click at [677, 251] on span "Coríntios 13:13 ("Agora, pois, permanecem a fé, a esperança e o amor, estes trê…" at bounding box center [781, 270] width 797 height 68
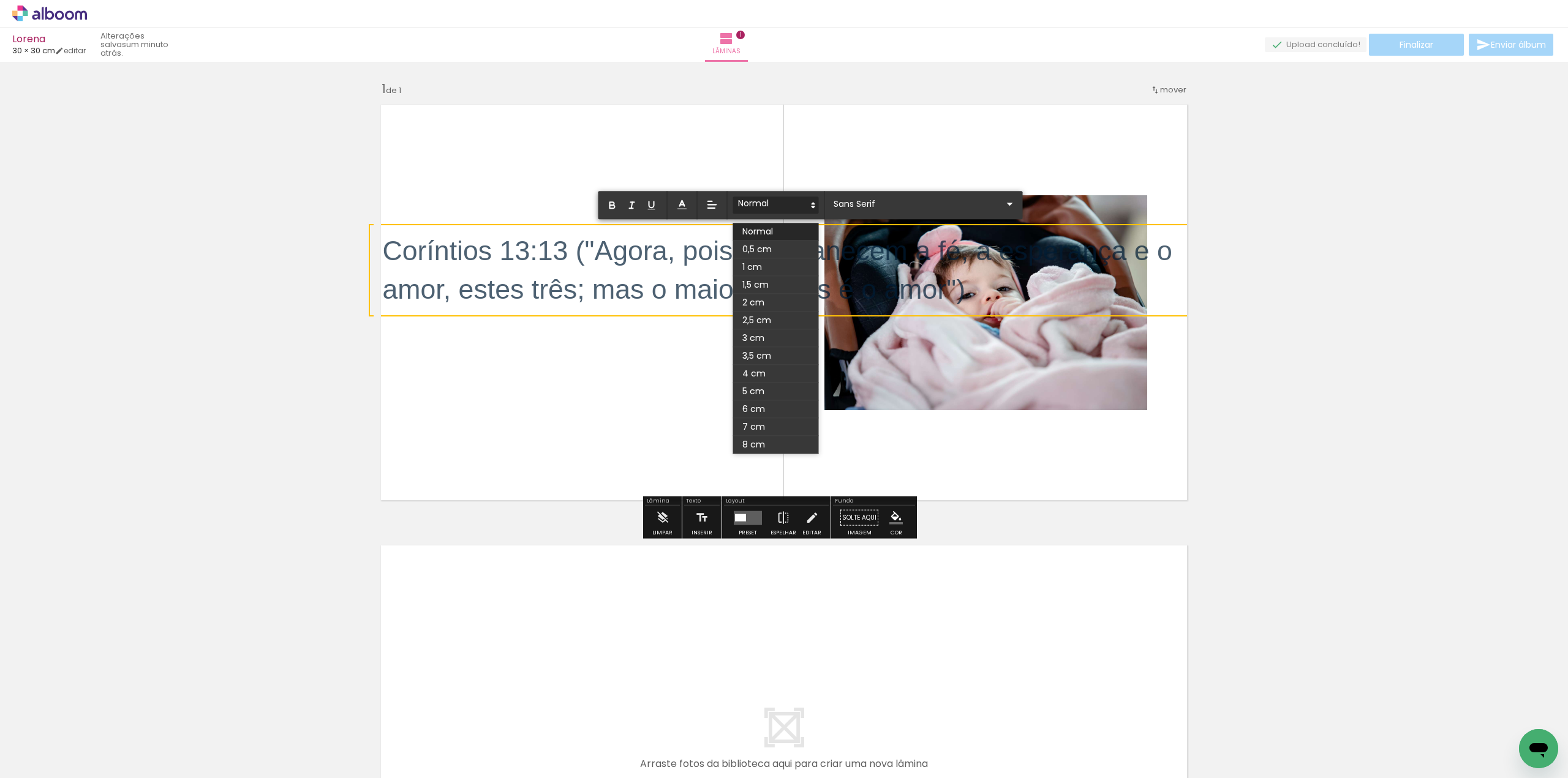
click at [817, 208] on icon at bounding box center [813, 205] width 11 height 11
click at [808, 208] on icon at bounding box center [813, 205] width 11 height 11
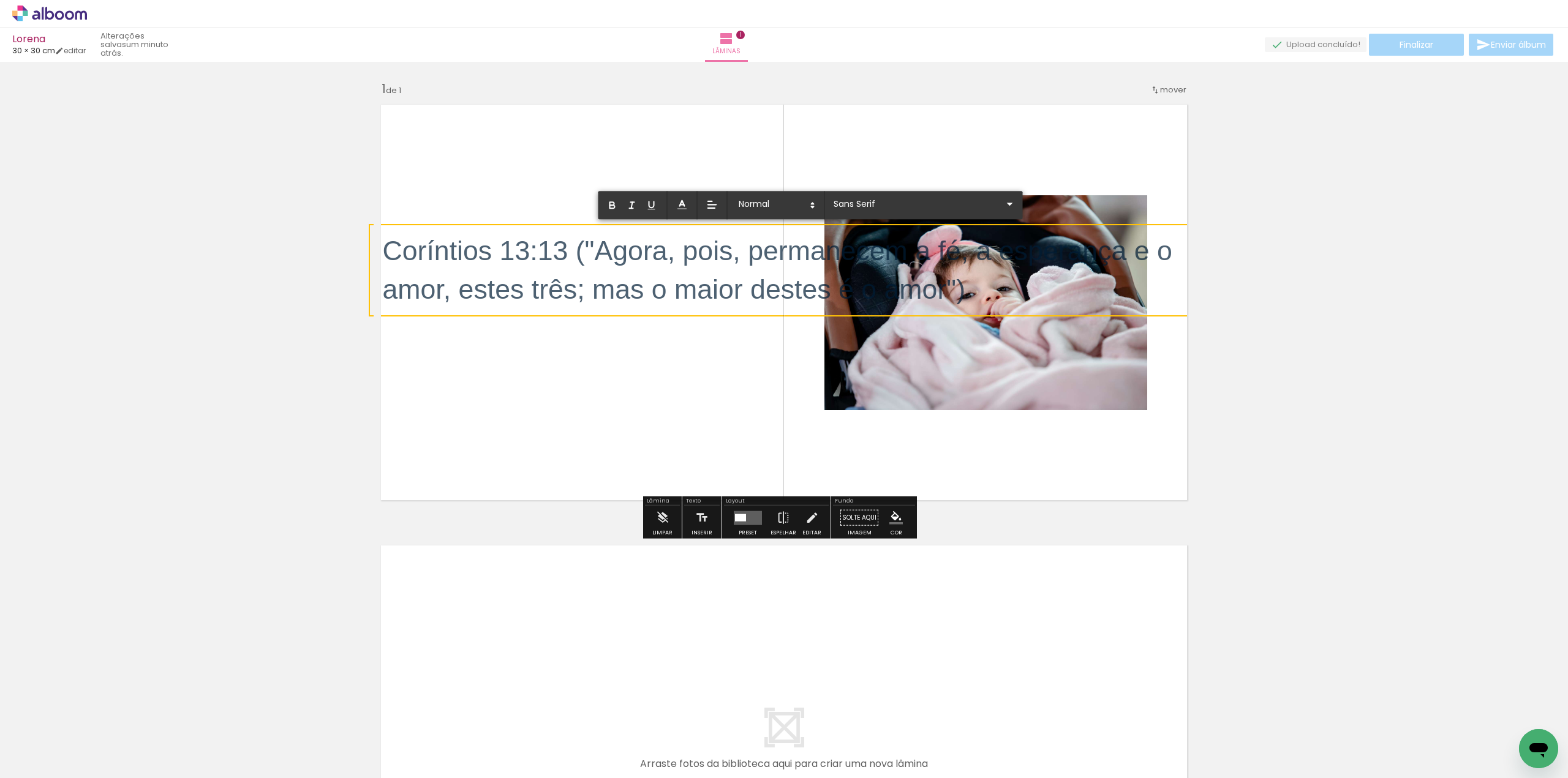
click at [1235, 298] on div "Inserir lâmina 1 de 1" at bounding box center [784, 507] width 1568 height 882
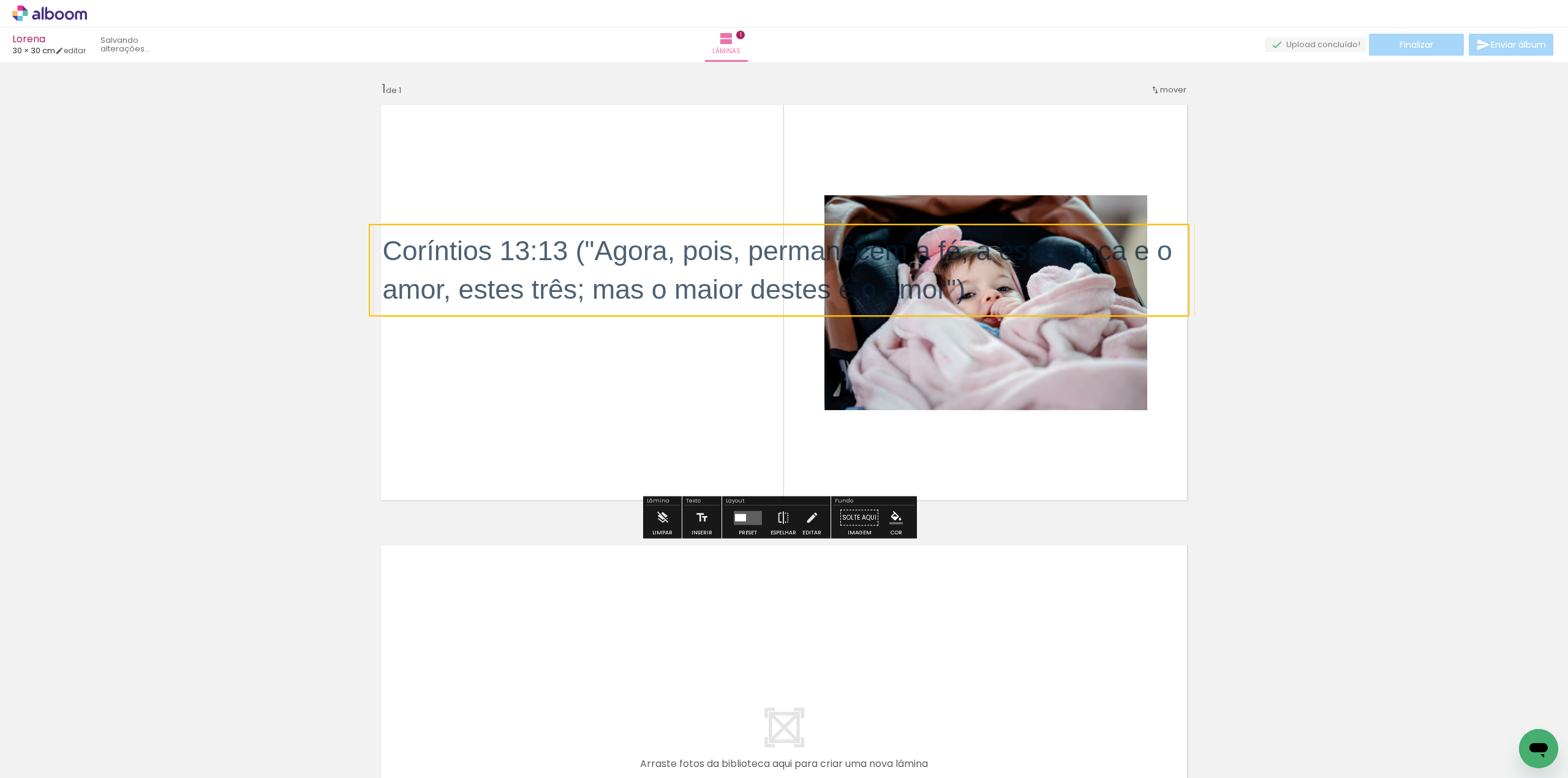
click at [535, 254] on quentale-selection at bounding box center [779, 271] width 821 height 93
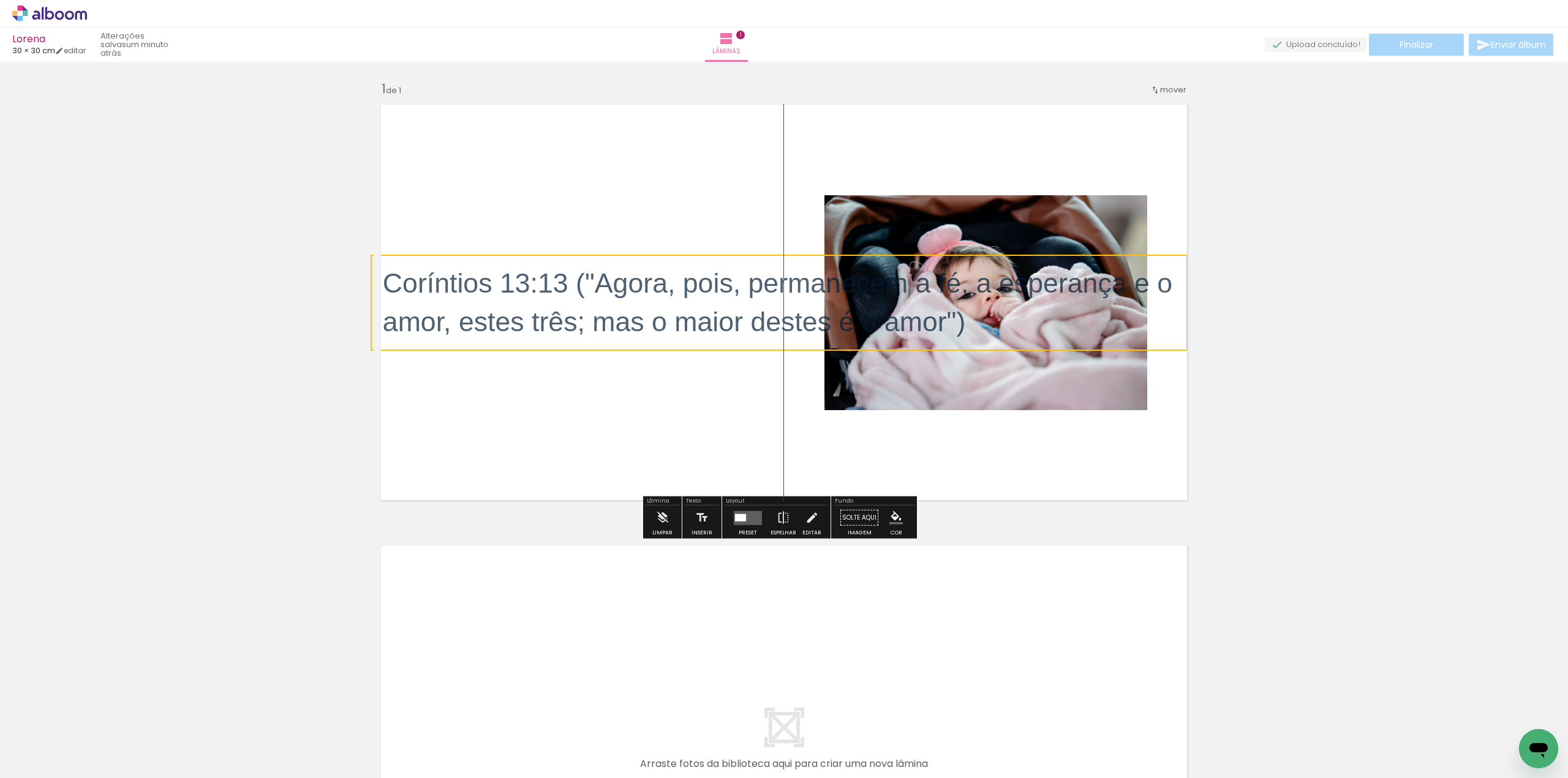
drag, startPoint x: 371, startPoint y: 226, endPoint x: 770, endPoint y: 302, distance: 406.2
click at [552, 272] on div "Inserir lâmina 1 de 1" at bounding box center [784, 507] width 1568 height 882
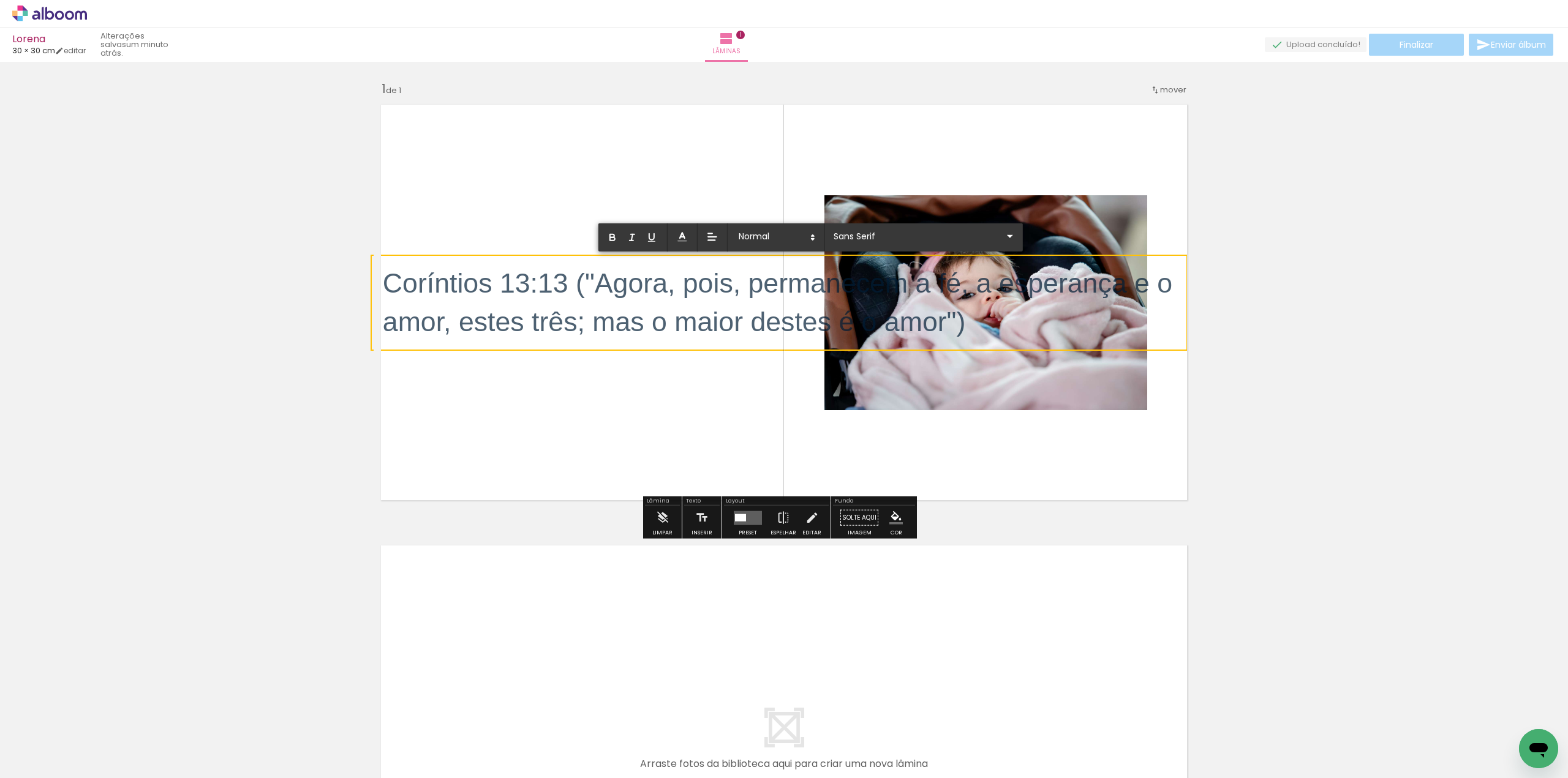
click at [1123, 309] on p "Coríntios 13:13 ("Agora, pois, permanecem a fé, a esperança e o amor, estes trê…" at bounding box center [784, 302] width 802 height 78
drag, startPoint x: 682, startPoint y: 307, endPoint x: 642, endPoint y: 295, distance: 41.8
click at [677, 304] on p "Coríntios 13:13 ("Agora, pois, permanecem a fé, a esperança e o amor, estes trê…" at bounding box center [784, 302] width 802 height 78
click at [630, 291] on span "Coríntios 13:13 ("Agora, pois, permanecem a fé, a esperança e o amor, estes trê…" at bounding box center [781, 302] width 797 height 68
click at [784, 199] on quentale-layouter at bounding box center [784, 302] width 821 height 410
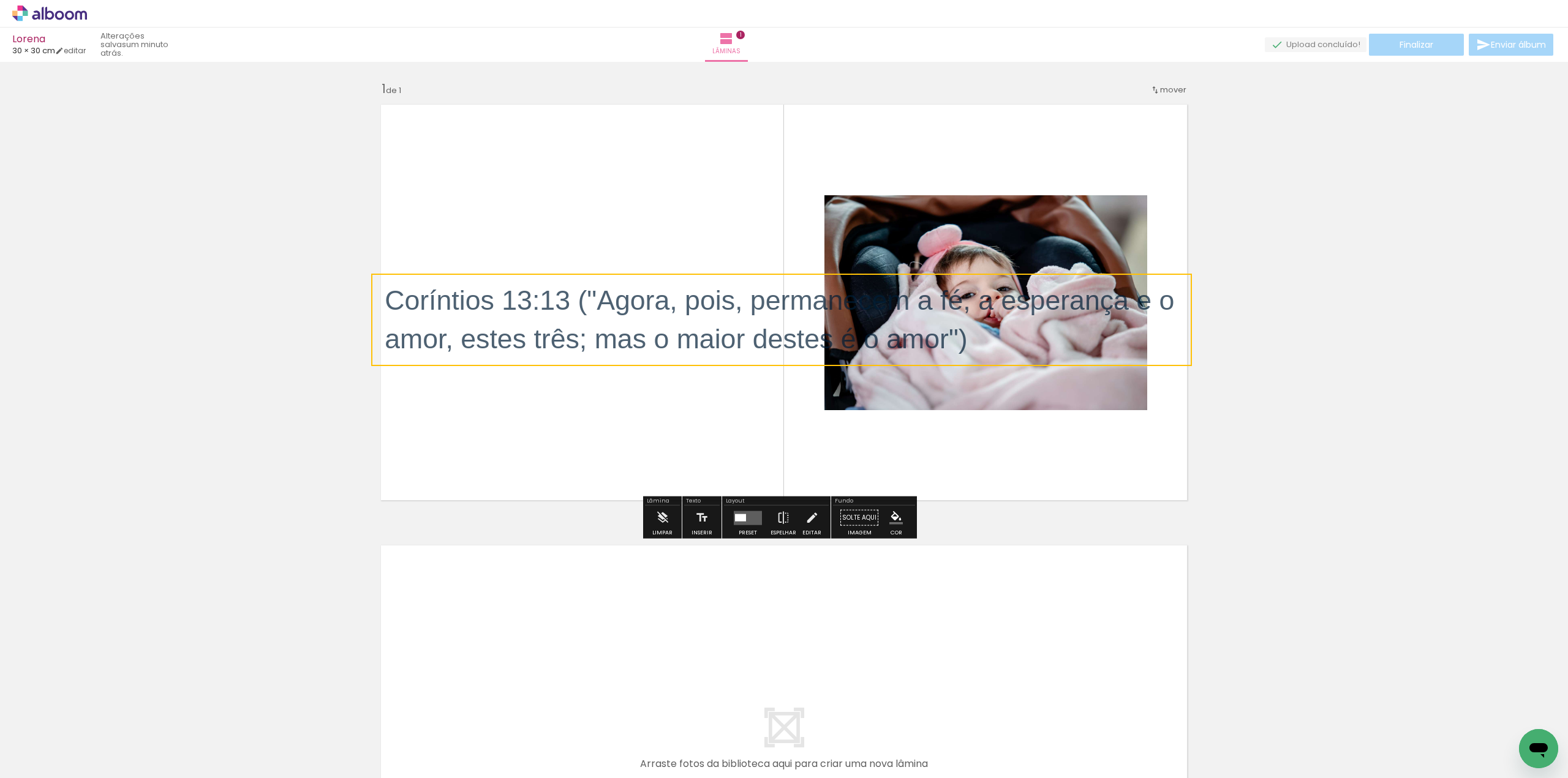
drag, startPoint x: 565, startPoint y: 288, endPoint x: 811, endPoint y: 305, distance: 246.6
click at [811, 305] on quentale-selection at bounding box center [782, 320] width 821 height 93
click at [768, 286] on quentale-selection at bounding box center [782, 320] width 821 height 93
click at [768, 286] on span "Coríntios 13:13 ("Agora, pois, permanecem a fé, a esperança e o amor, estes trê…" at bounding box center [783, 319] width 797 height 68
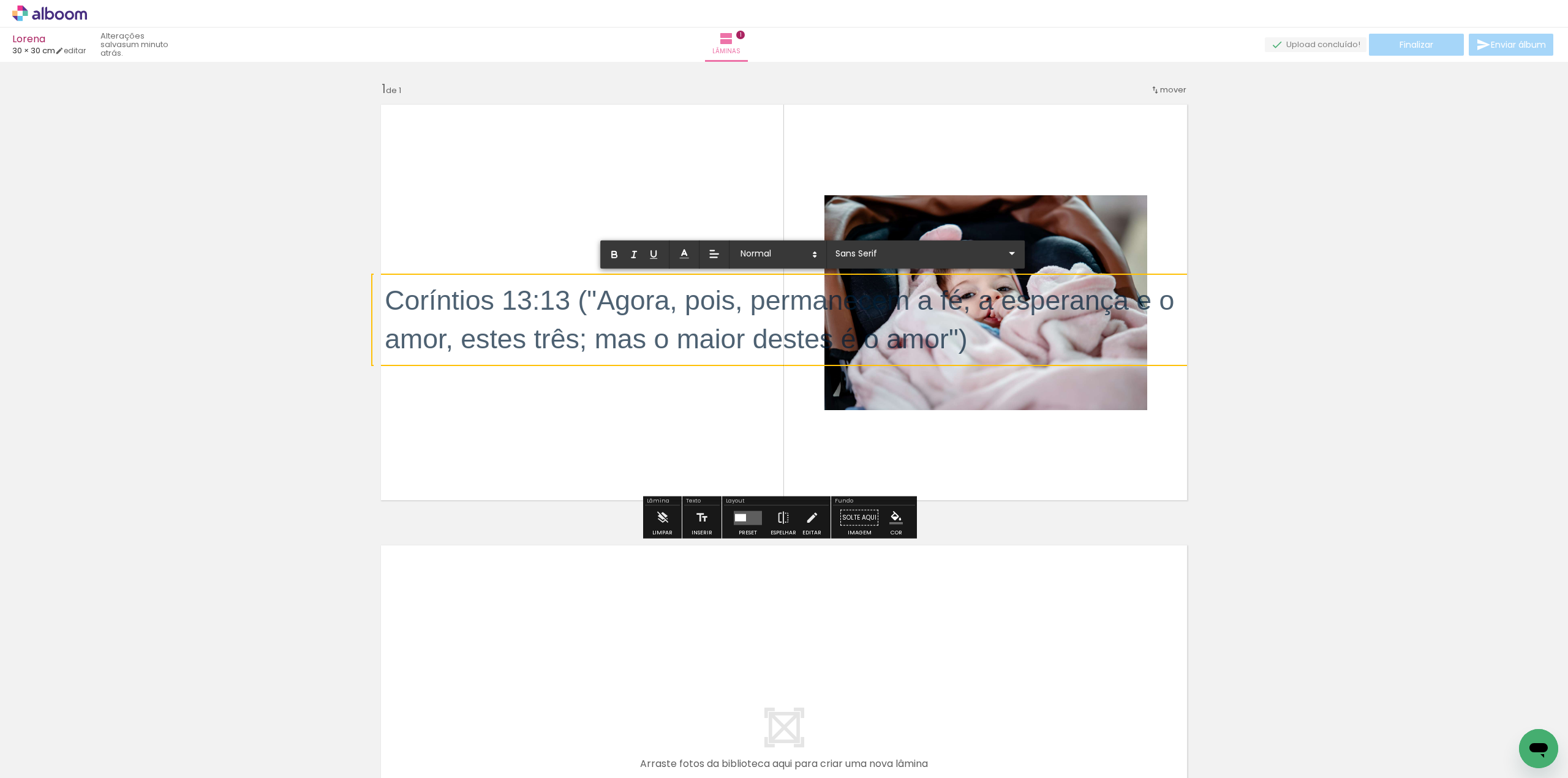
click at [676, 315] on p "Coríntios 13:13 ("Agora, pois, permanecem a fé, a esperança e o amor, estes trê…" at bounding box center [786, 320] width 802 height 78
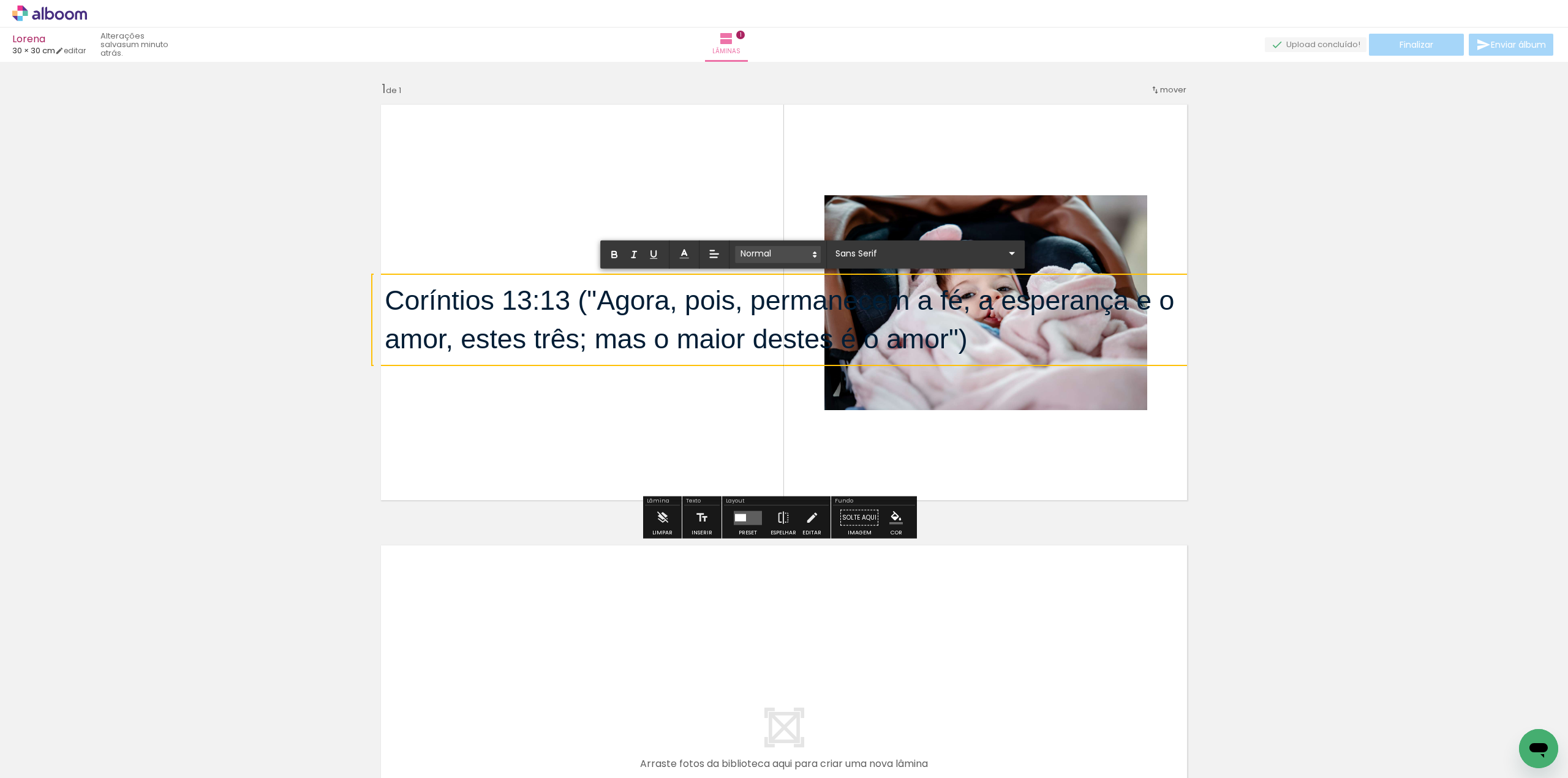
click at [806, 251] on span at bounding box center [778, 255] width 86 height 17
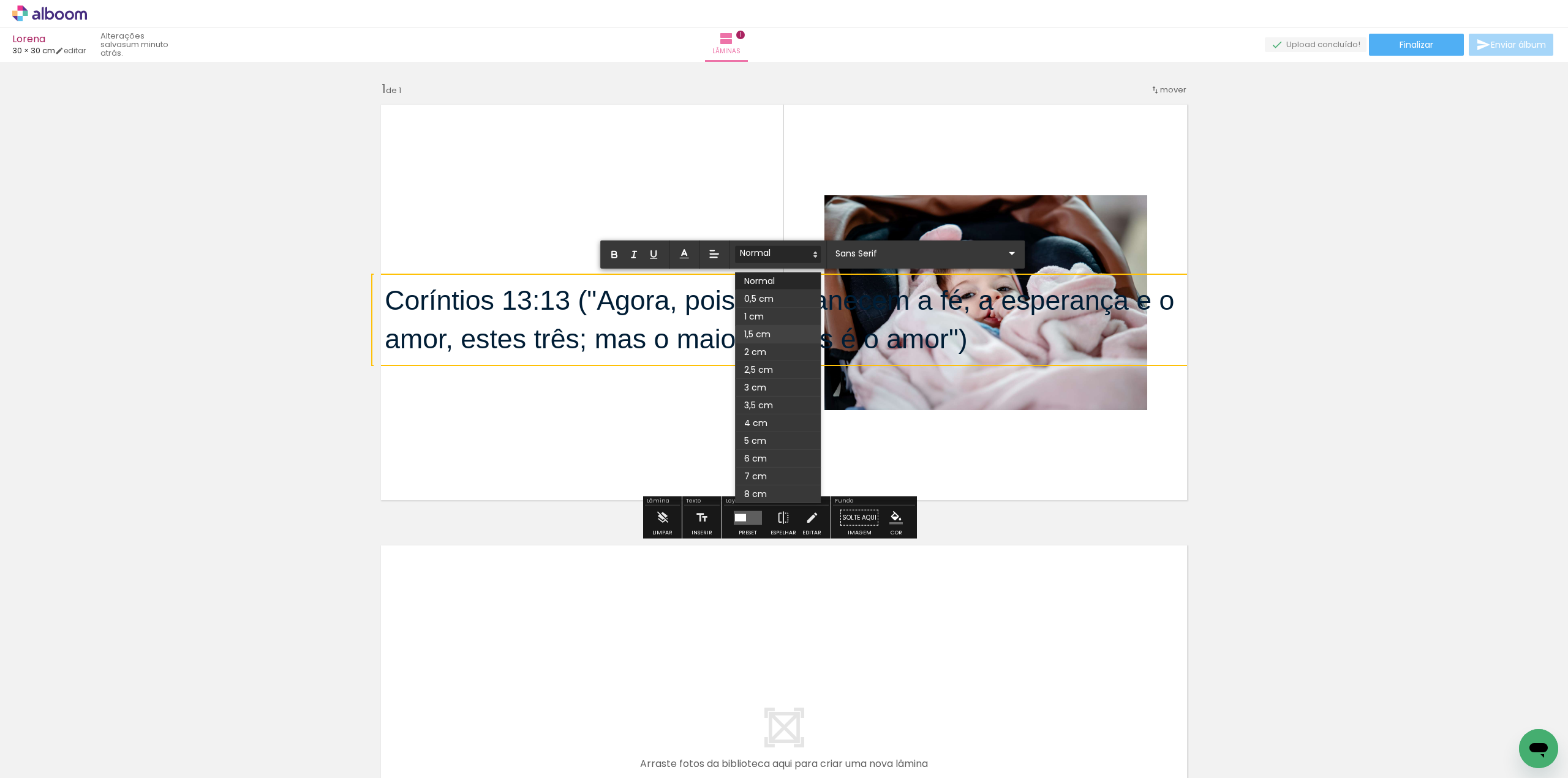
click at [771, 336] on span at bounding box center [778, 335] width 86 height 18
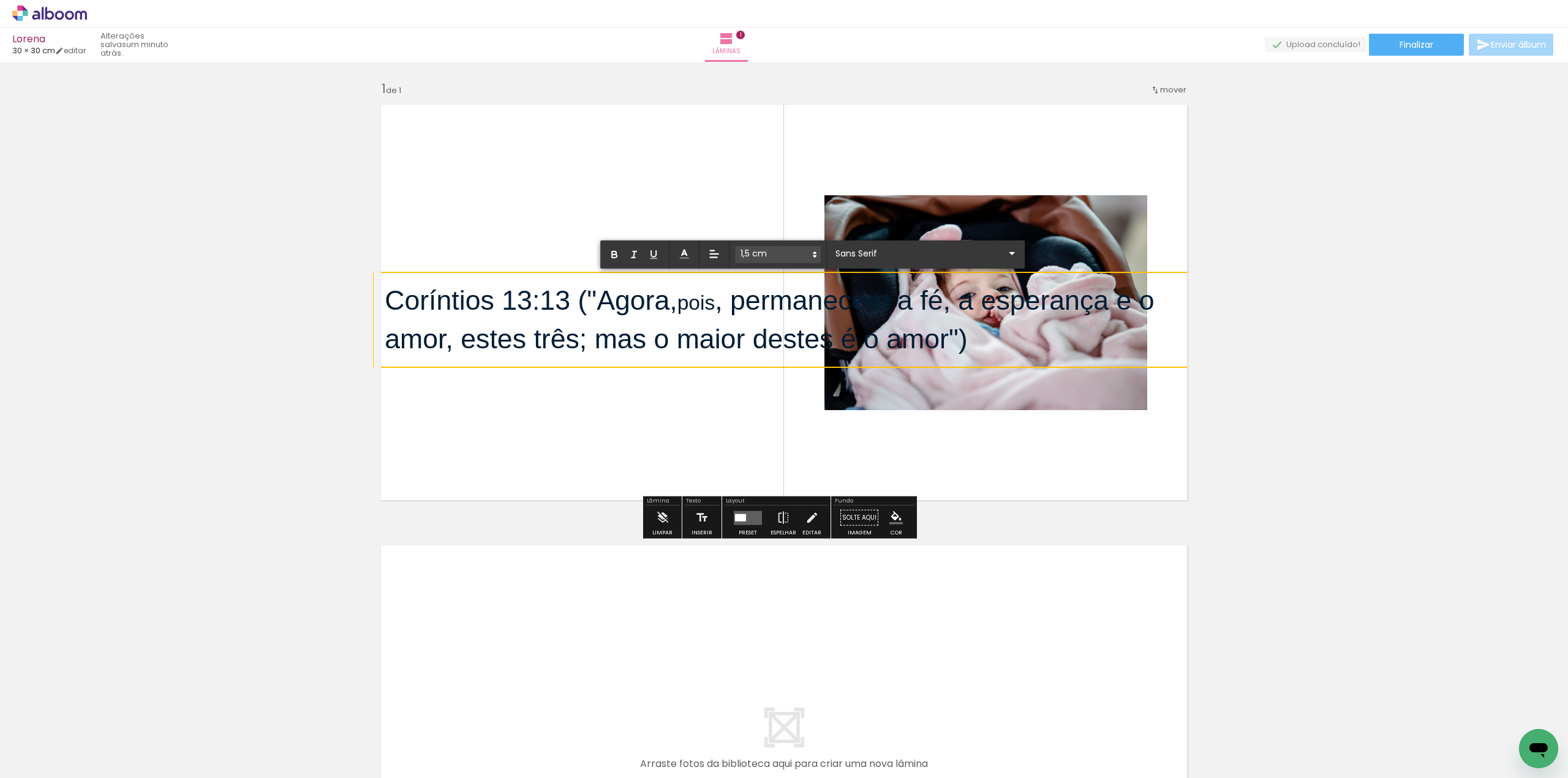
click at [810, 253] on icon at bounding box center [815, 255] width 11 height 11
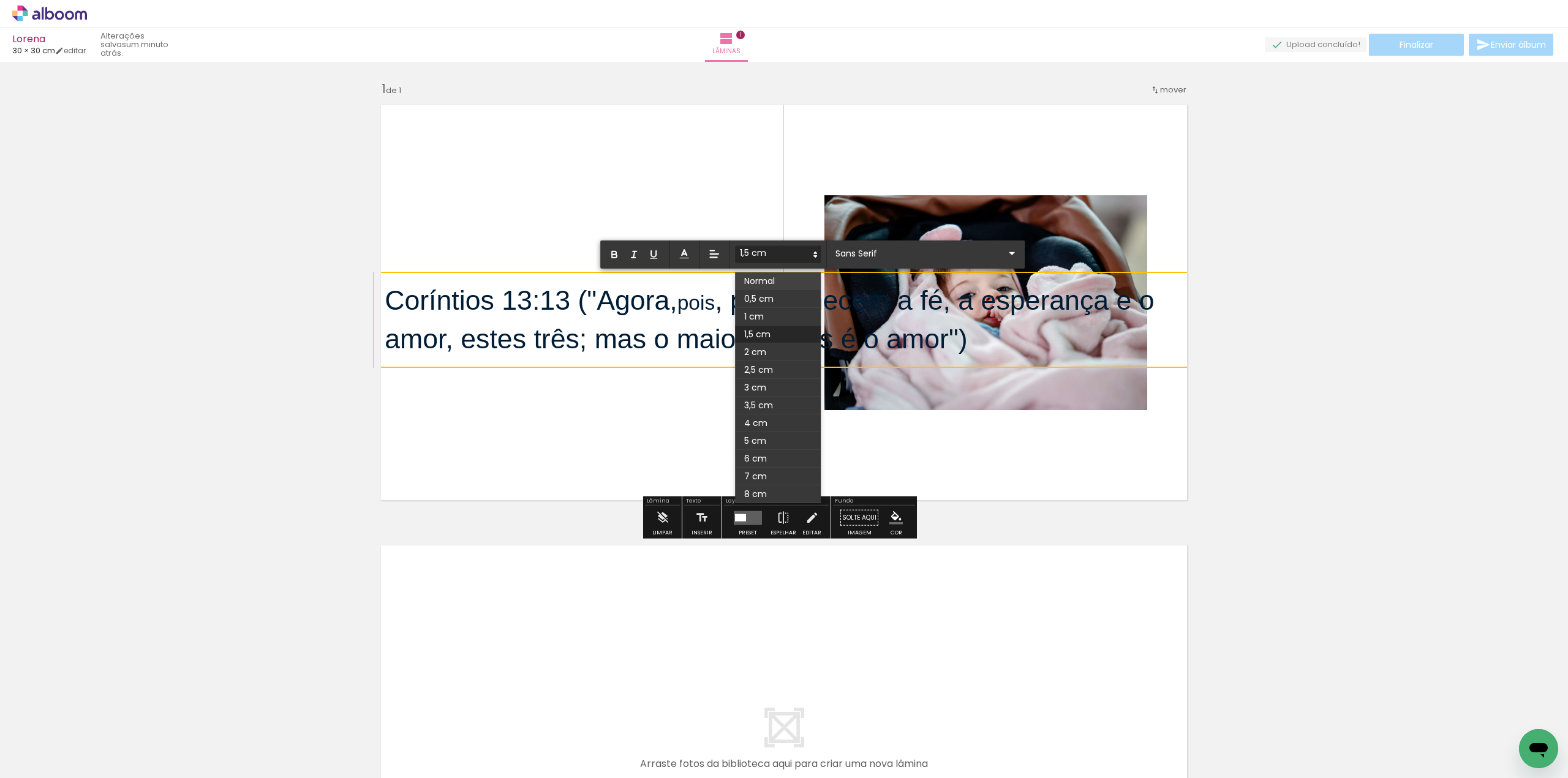
click at [785, 286] on span at bounding box center [778, 282] width 86 height 18
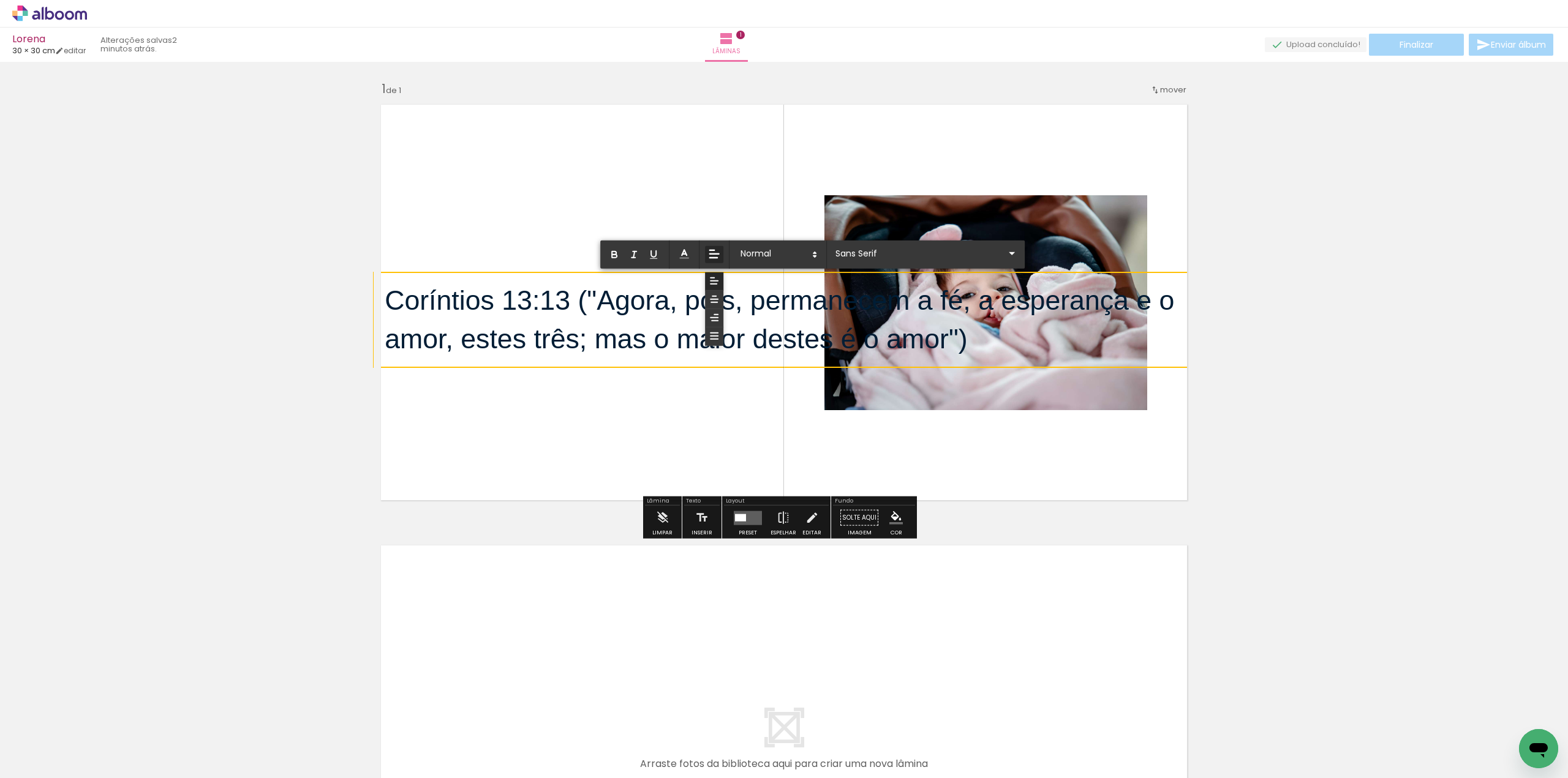
click at [719, 257] on icon at bounding box center [715, 254] width 14 height 14
click at [939, 252] on input "Sans Serif" at bounding box center [918, 253] width 172 height 13
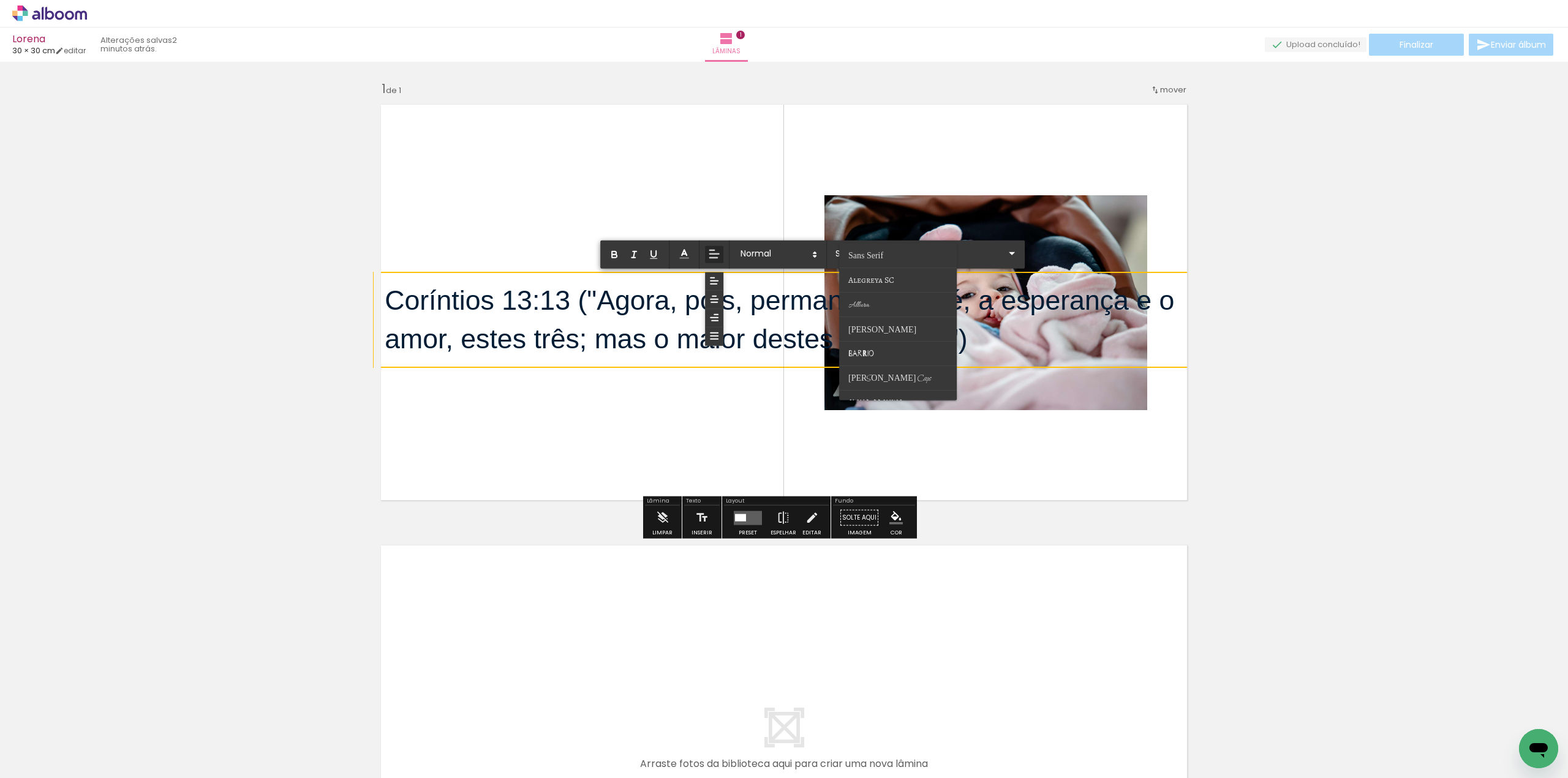
click at [768, 225] on quentale-layouter at bounding box center [784, 302] width 821 height 410
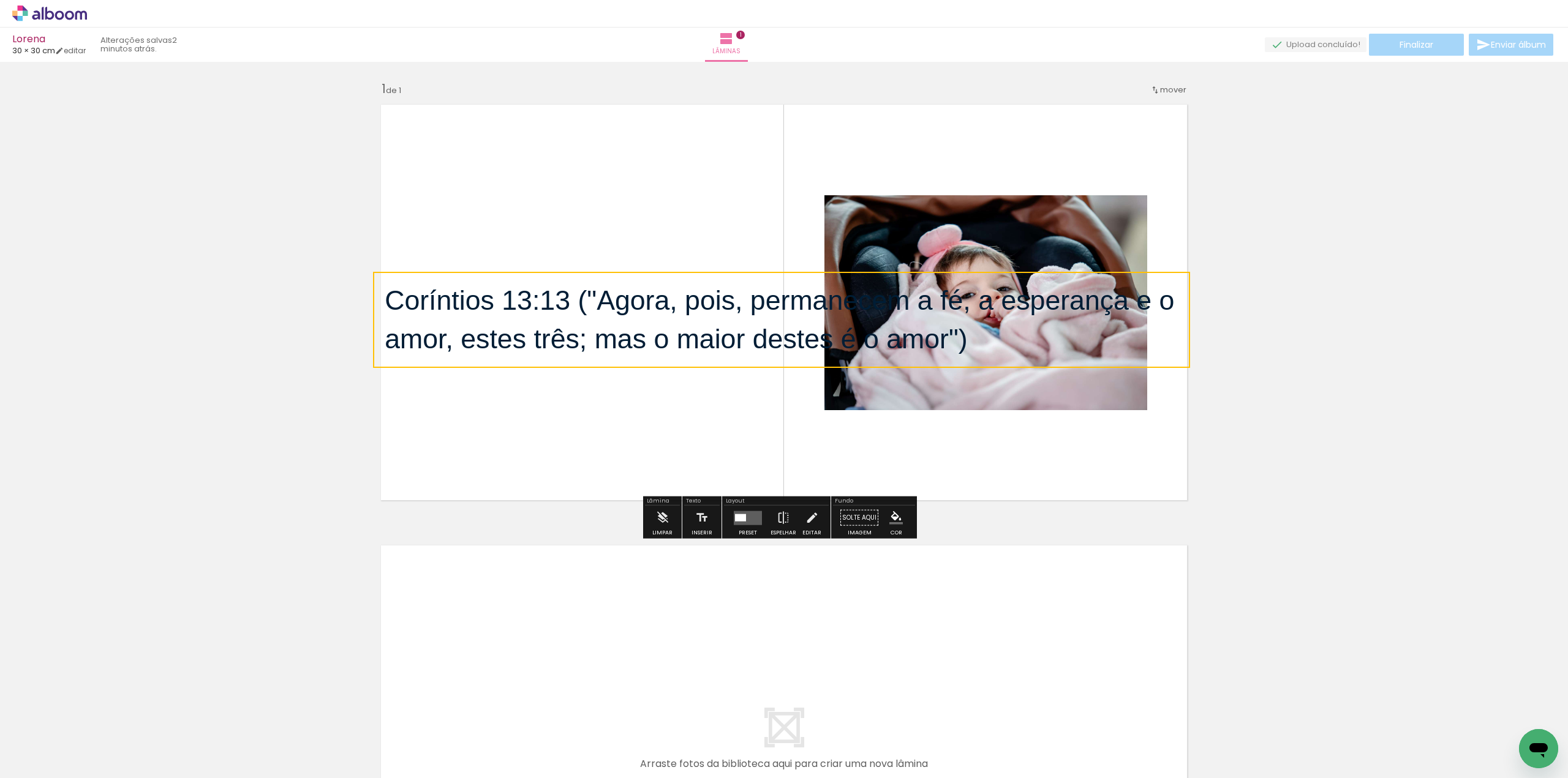
click at [761, 302] on quentale-selection at bounding box center [781, 320] width 817 height 96
click at [761, 302] on span "Coríntios 13:13 ("Agora, pois, permanecem a fé, a esperança e o amor, estes trê…" at bounding box center [783, 319] width 797 height 68
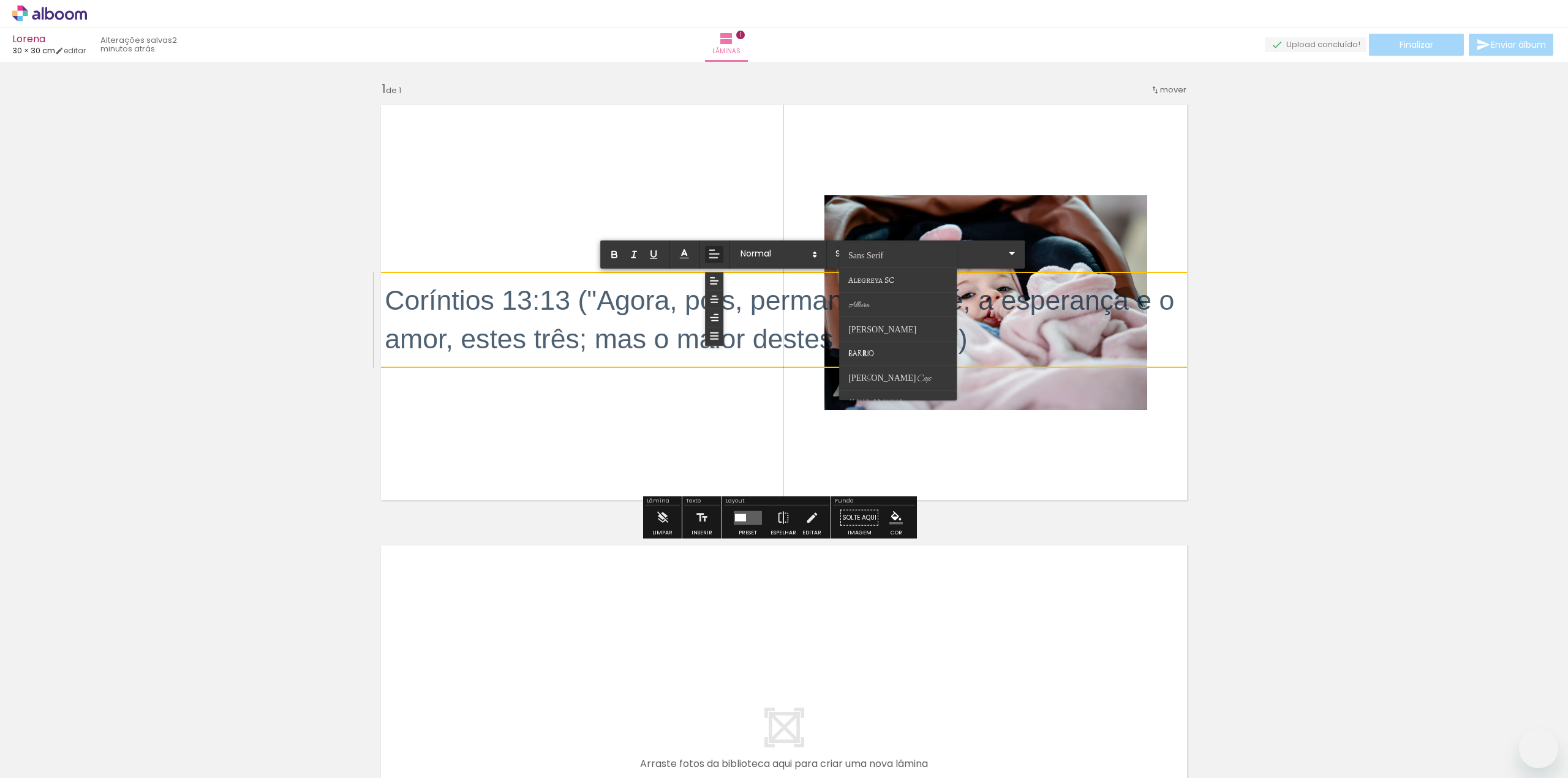
click at [585, 286] on span "Coríntios 13:13 ("Agora, pois, permanecem a fé, a esperança e o amor, estes trê…" at bounding box center [783, 319] width 797 height 68
